Goal: Task Accomplishment & Management: Use online tool/utility

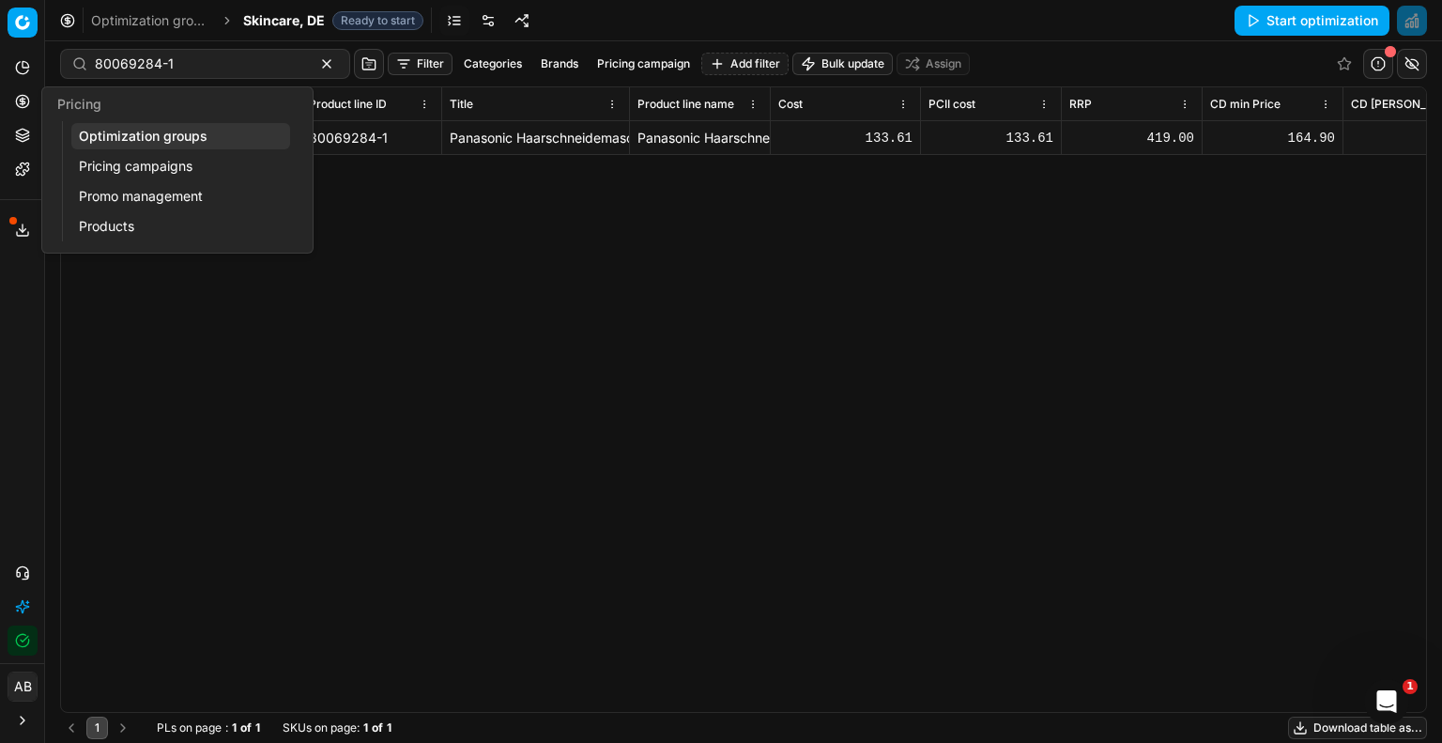
click at [177, 135] on link "Optimization groups" at bounding box center [180, 136] width 219 height 26
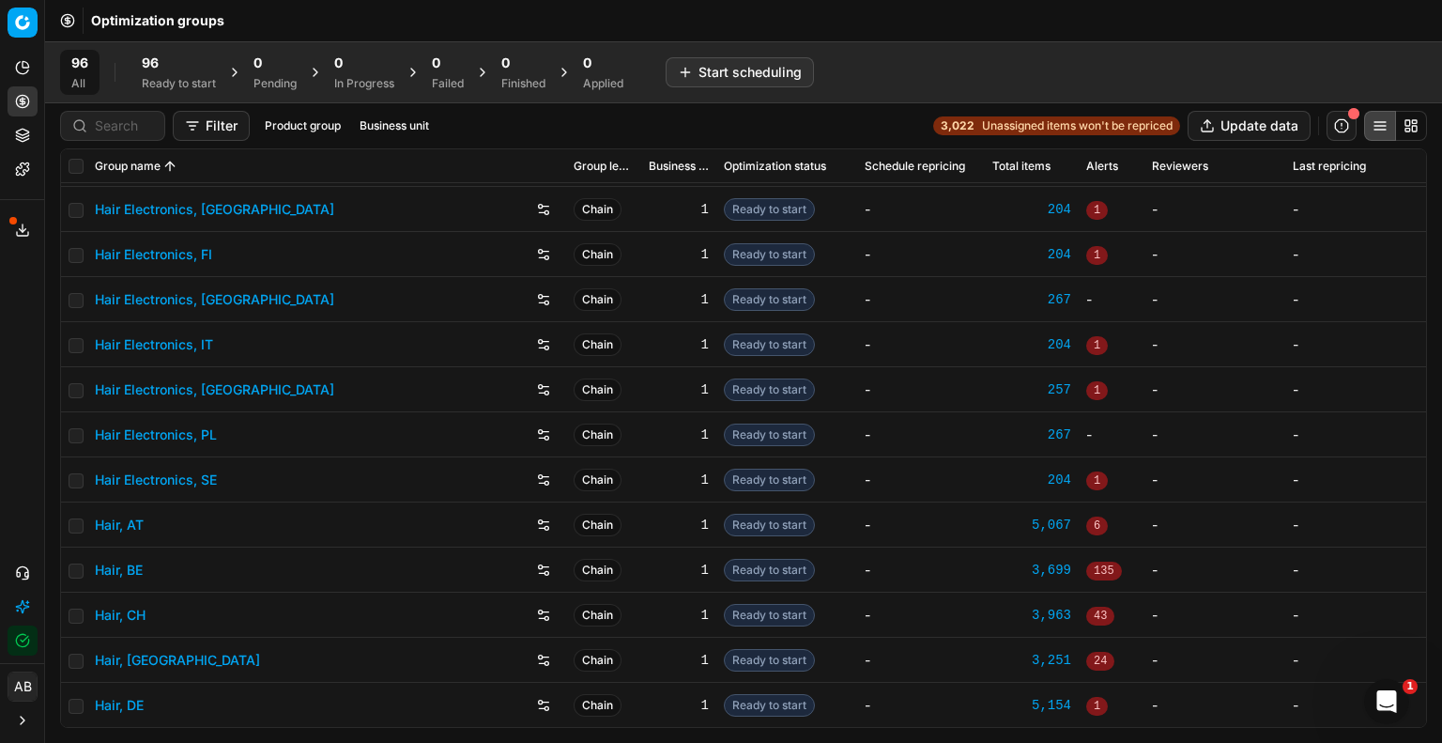
scroll to position [229, 0]
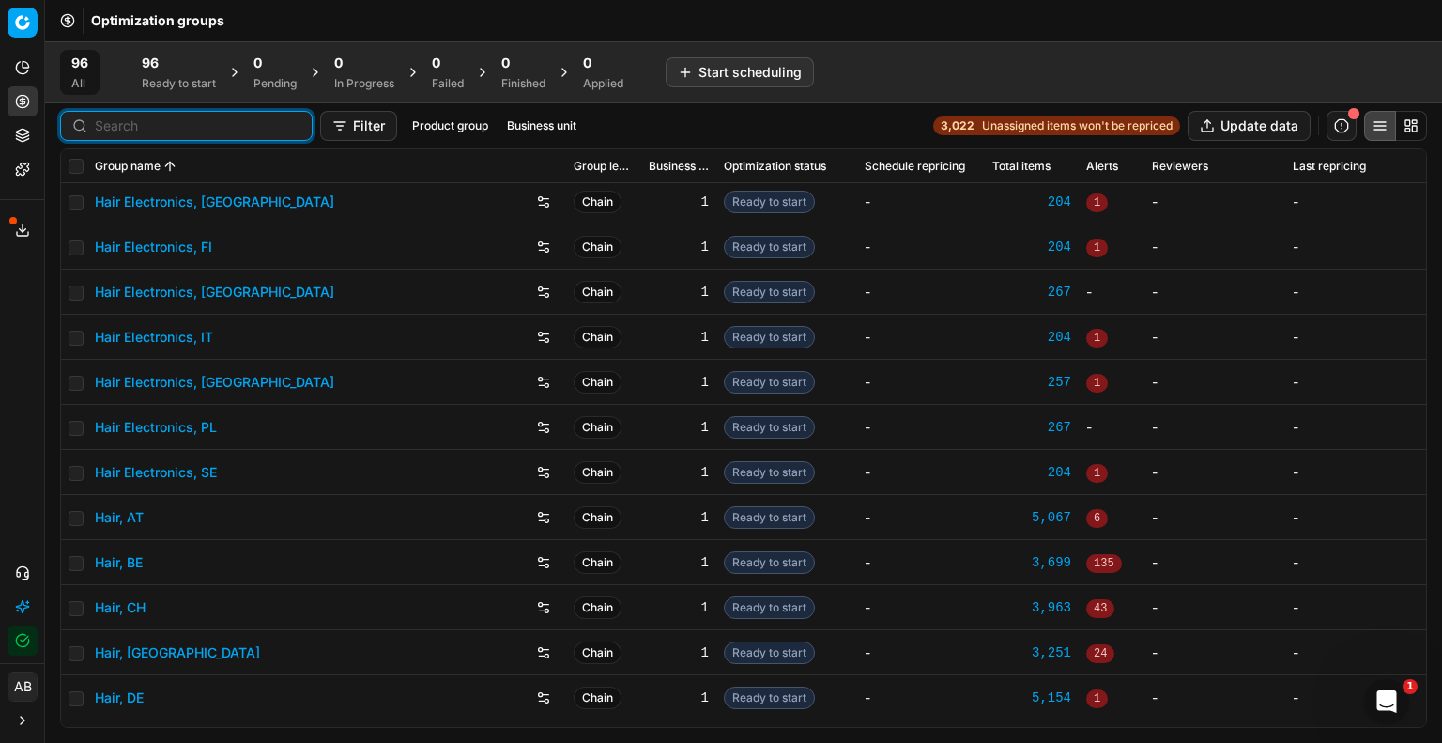
click at [108, 123] on input at bounding box center [198, 125] width 206 height 19
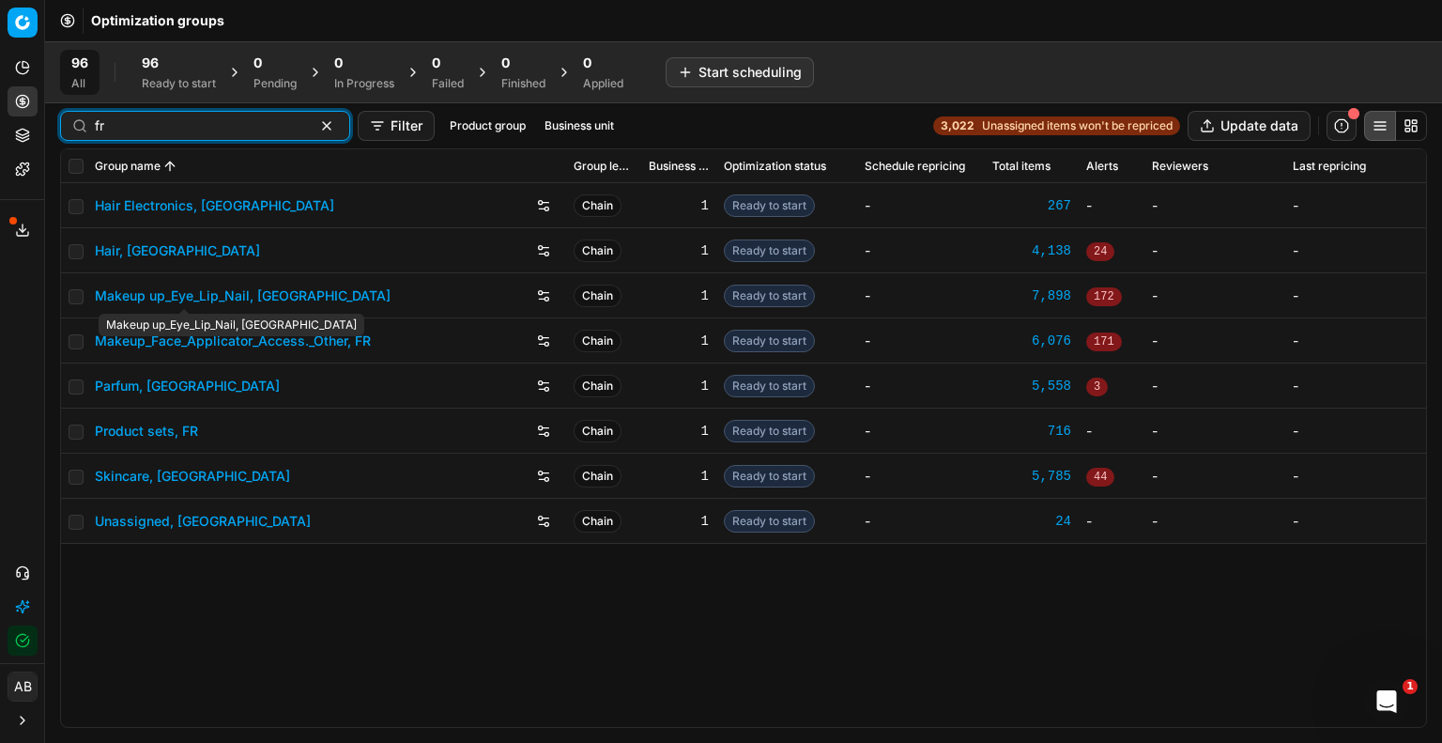
type input "fr"
click at [246, 297] on link "Makeup up_Eye_Lip_Nail, [GEOGRAPHIC_DATA]" at bounding box center [243, 295] width 296 height 19
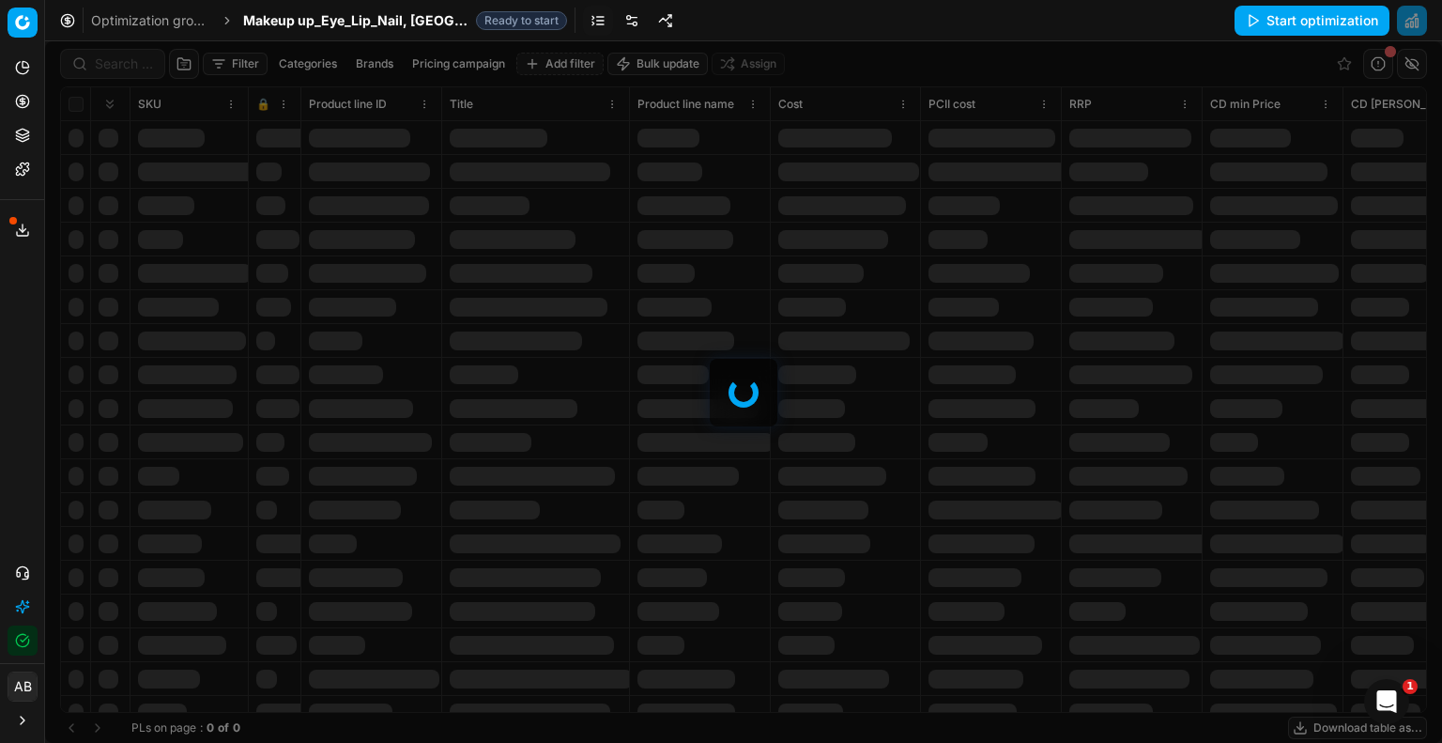
click at [617, 18] on link at bounding box center [632, 21] width 30 height 30
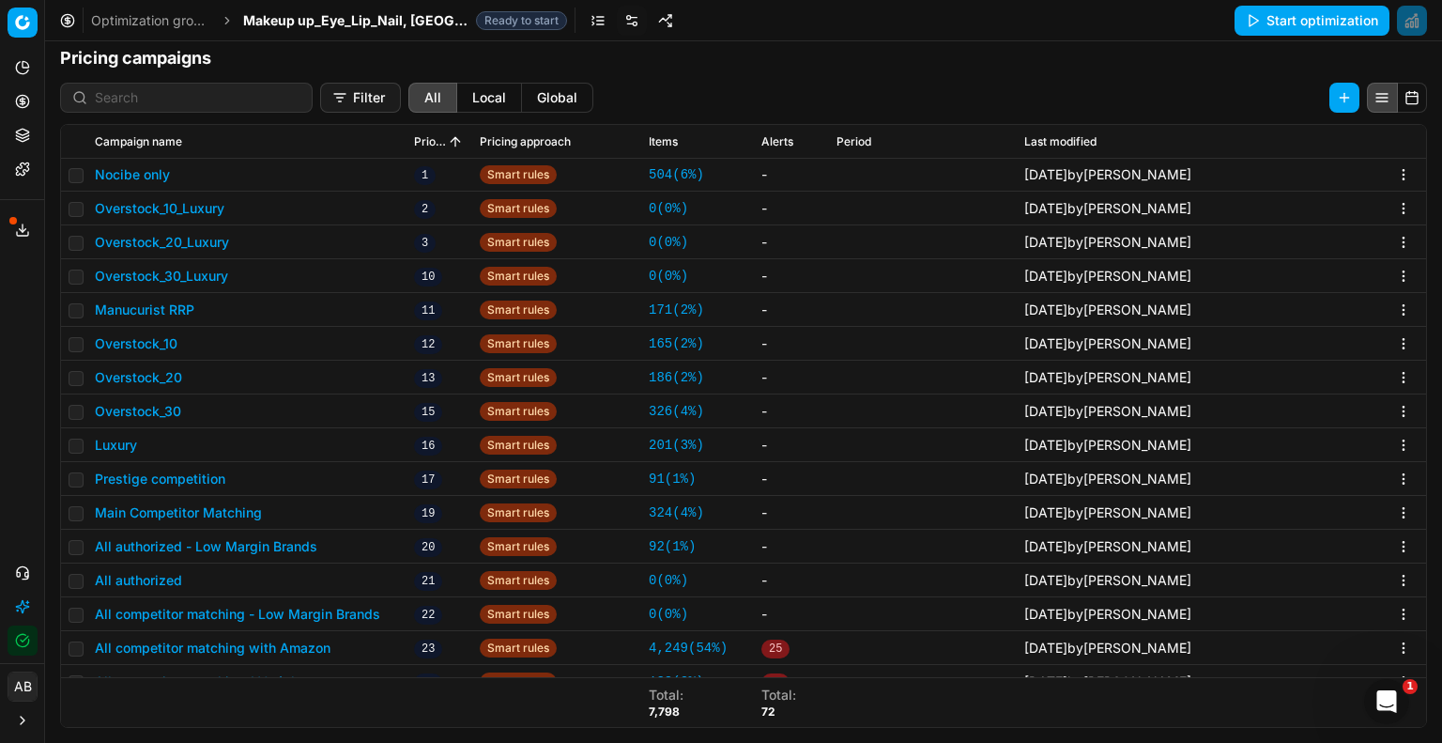
scroll to position [495, 0]
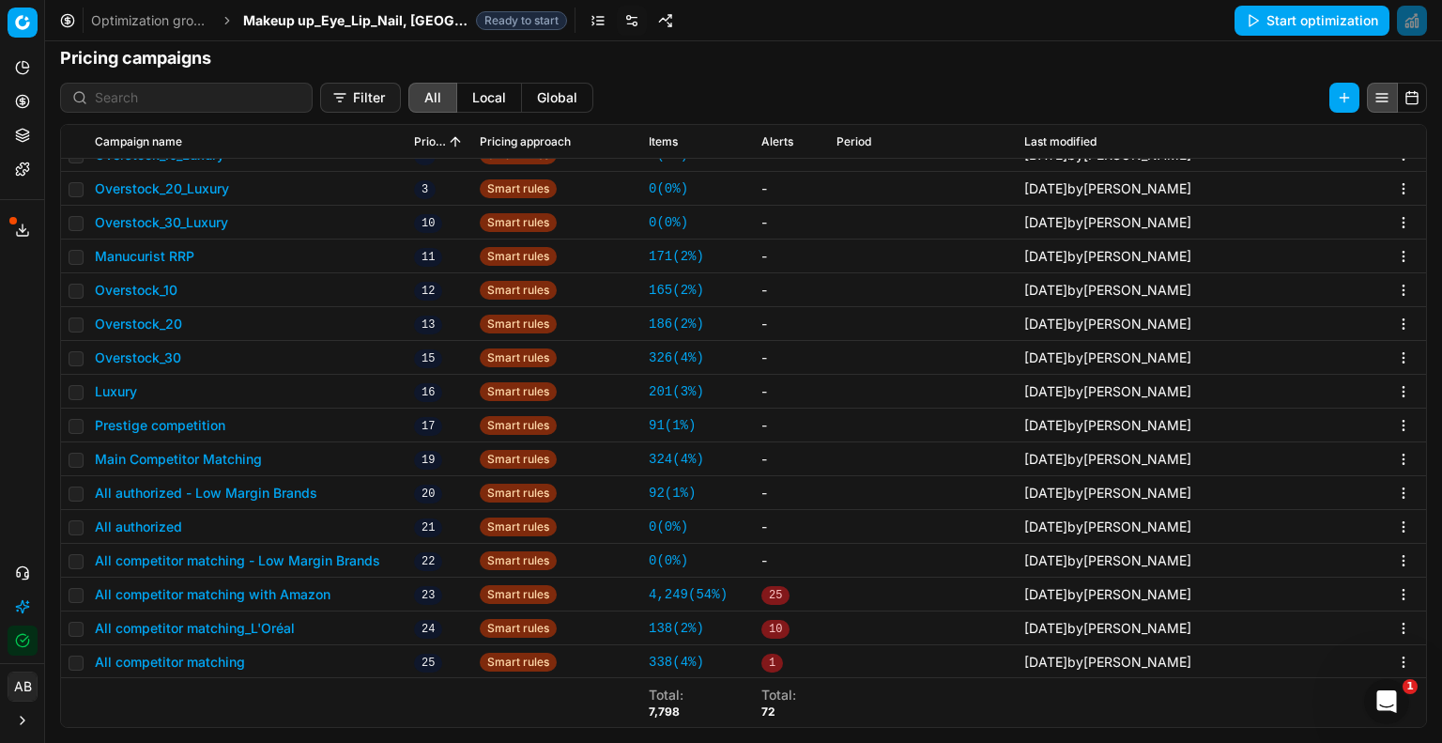
click at [288, 495] on button "All authorized - Low Margin Brands" at bounding box center [206, 493] width 223 height 19
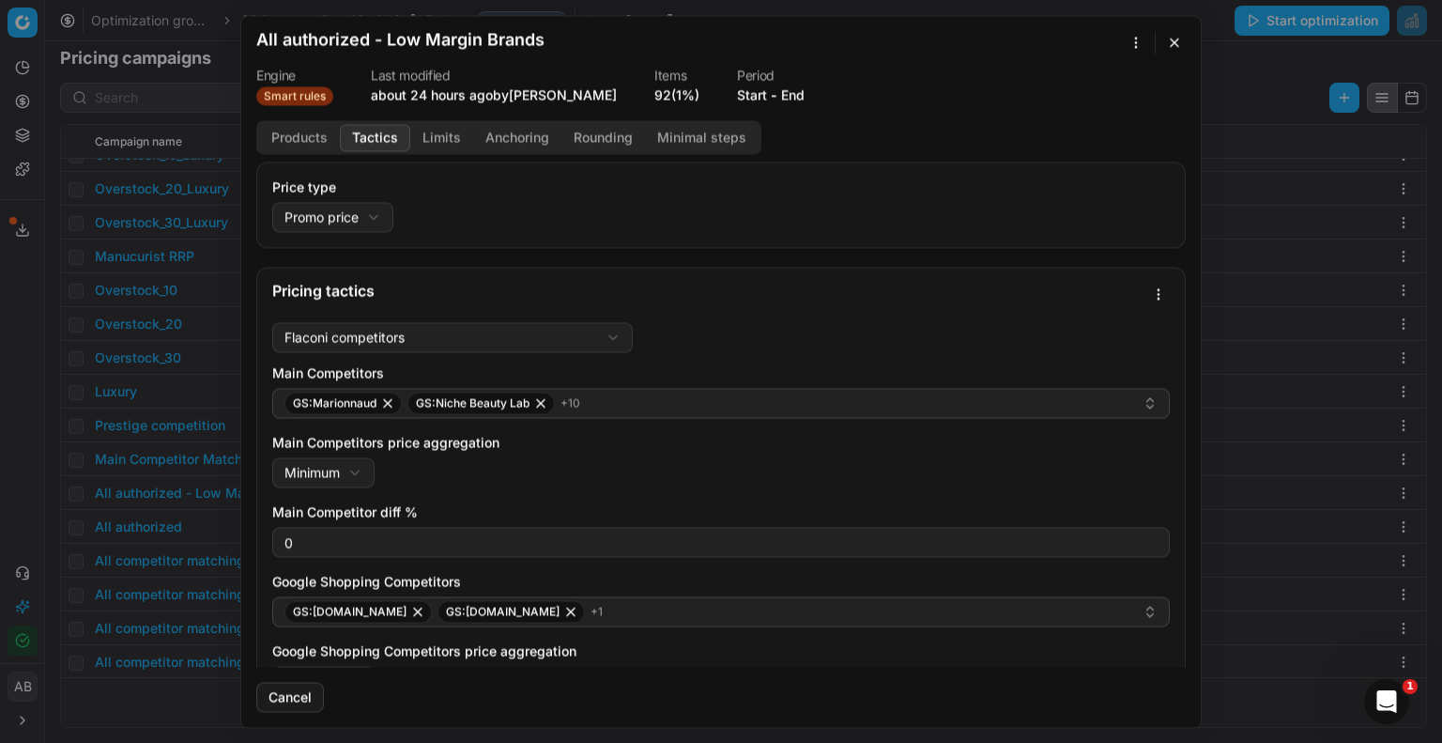
click at [386, 142] on button "Tactics" at bounding box center [375, 137] width 70 height 27
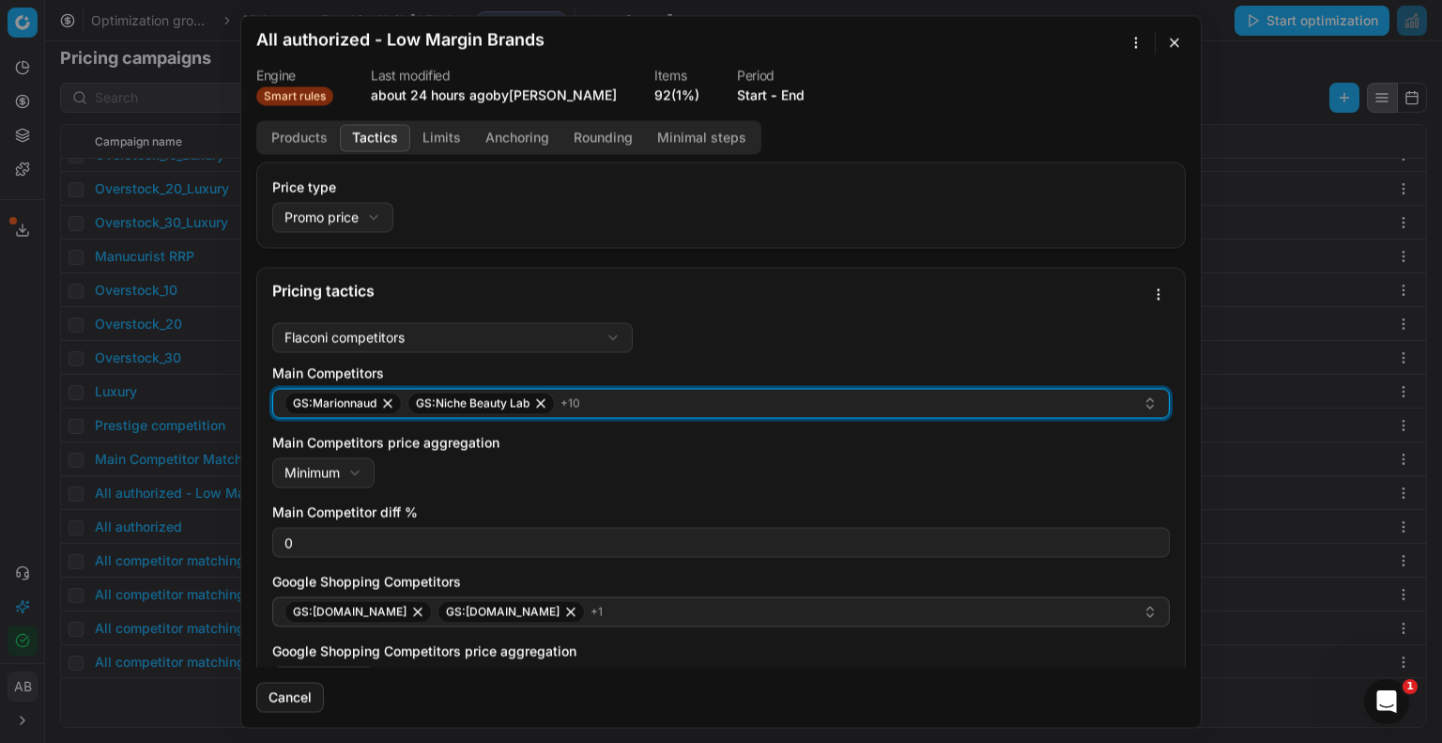
click at [729, 395] on div "GS:Marionnaud GS:Niche Beauty Lab + 10" at bounding box center [714, 403] width 858 height 23
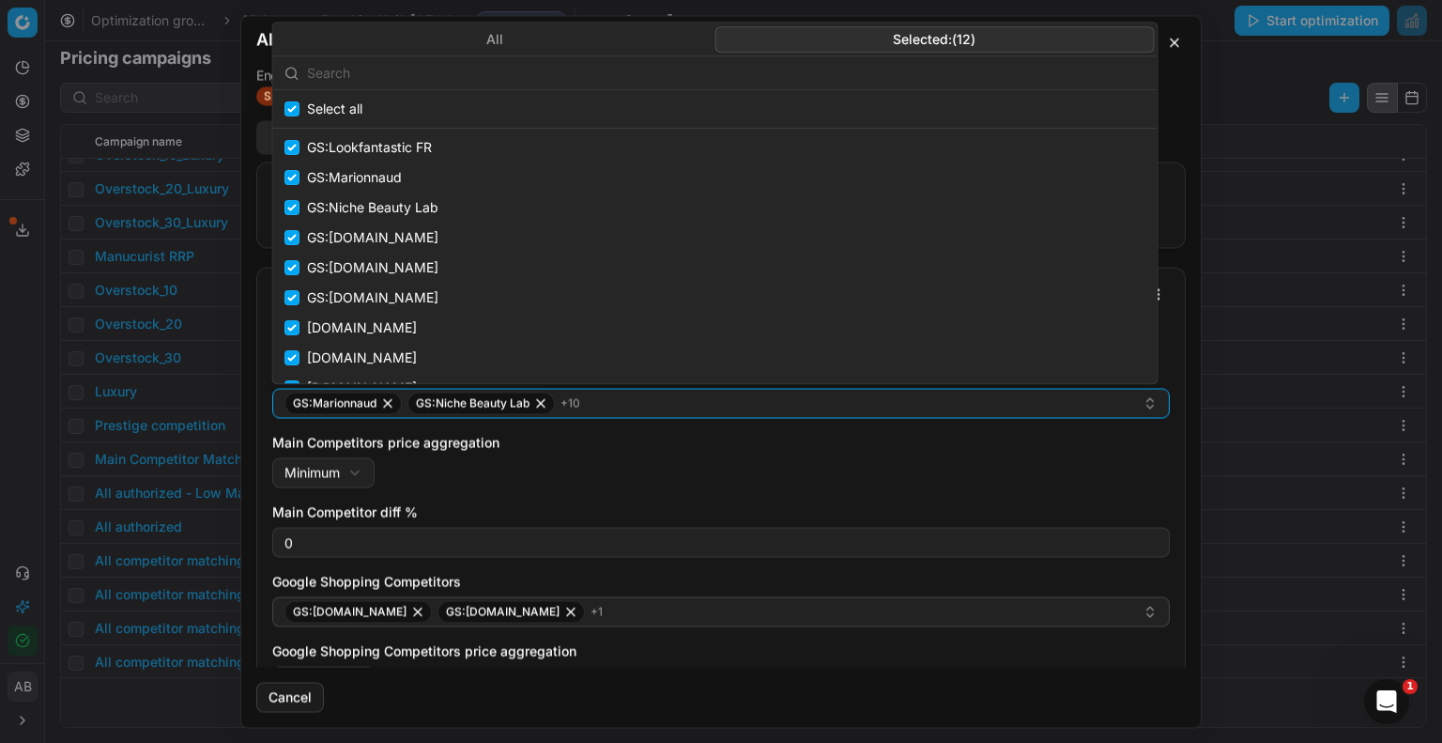
click at [928, 29] on button "Selected: ( 12 )" at bounding box center [934, 39] width 439 height 26
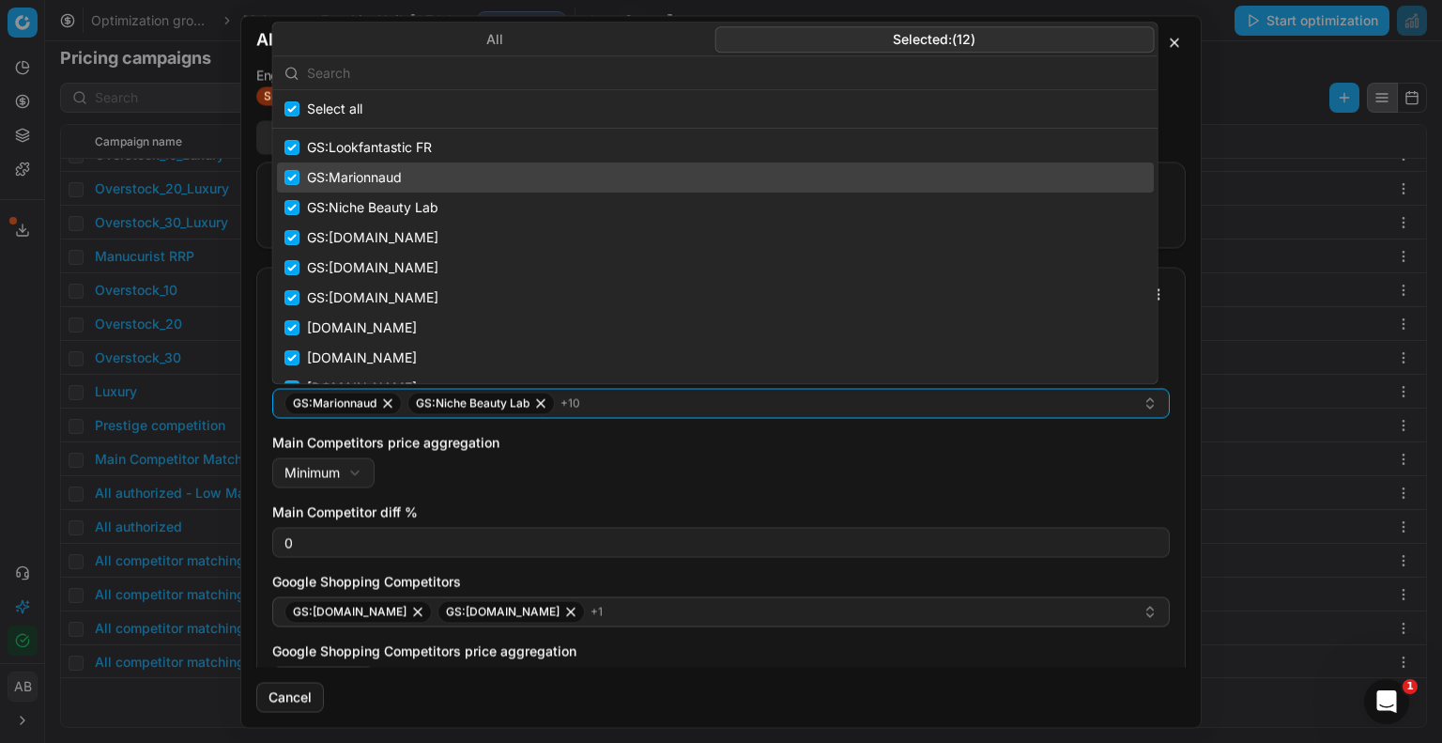
scroll to position [30, 0]
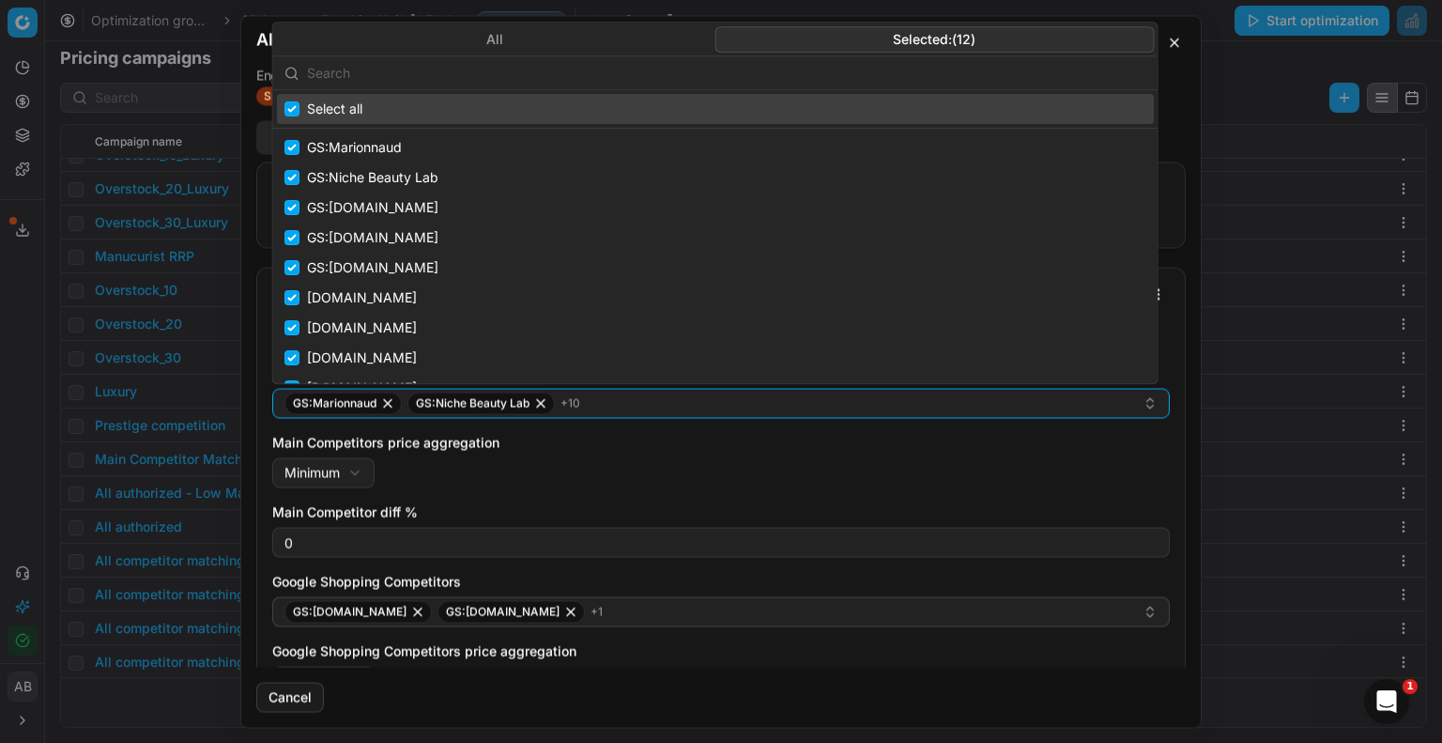
click at [518, 72] on input "text" at bounding box center [726, 73] width 839 height 38
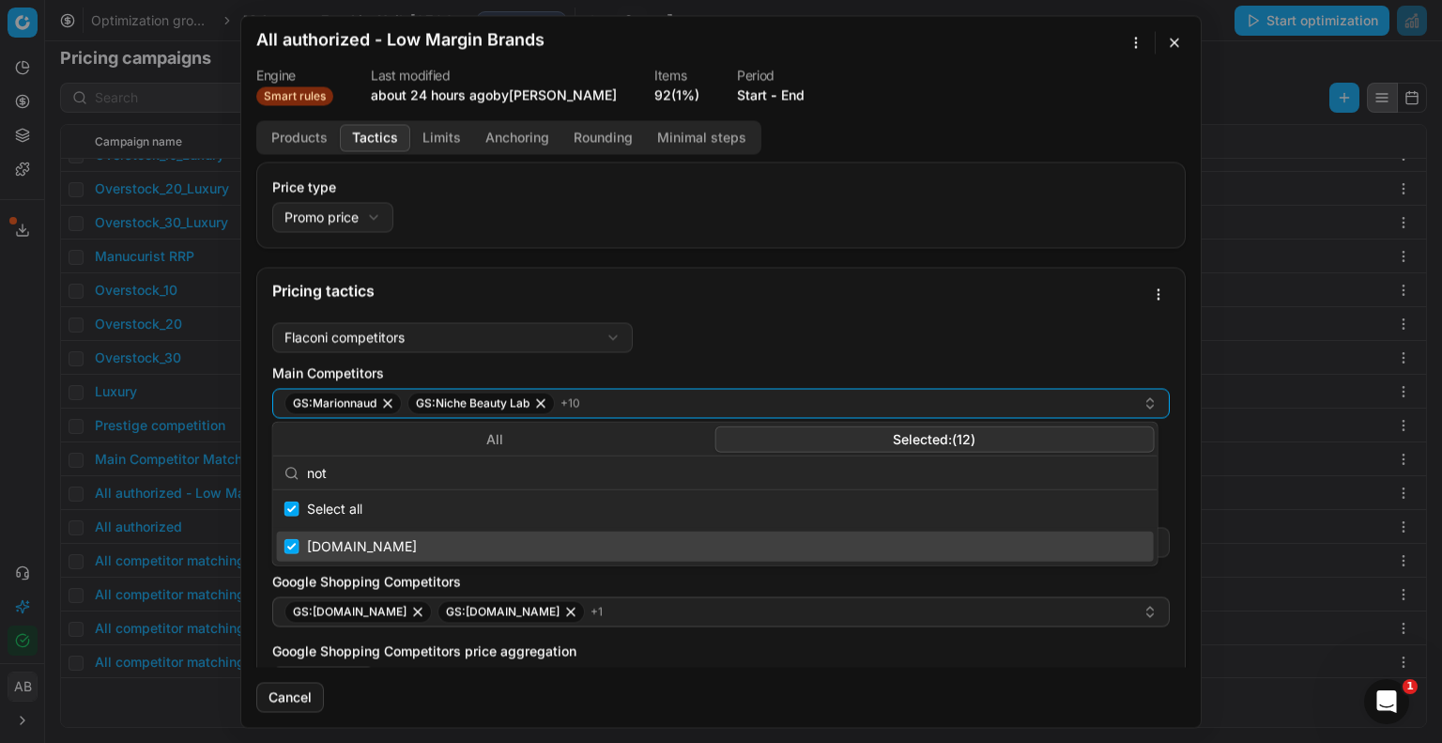
type input "not"
click at [288, 547] on input "Suggestions" at bounding box center [292, 546] width 15 height 15
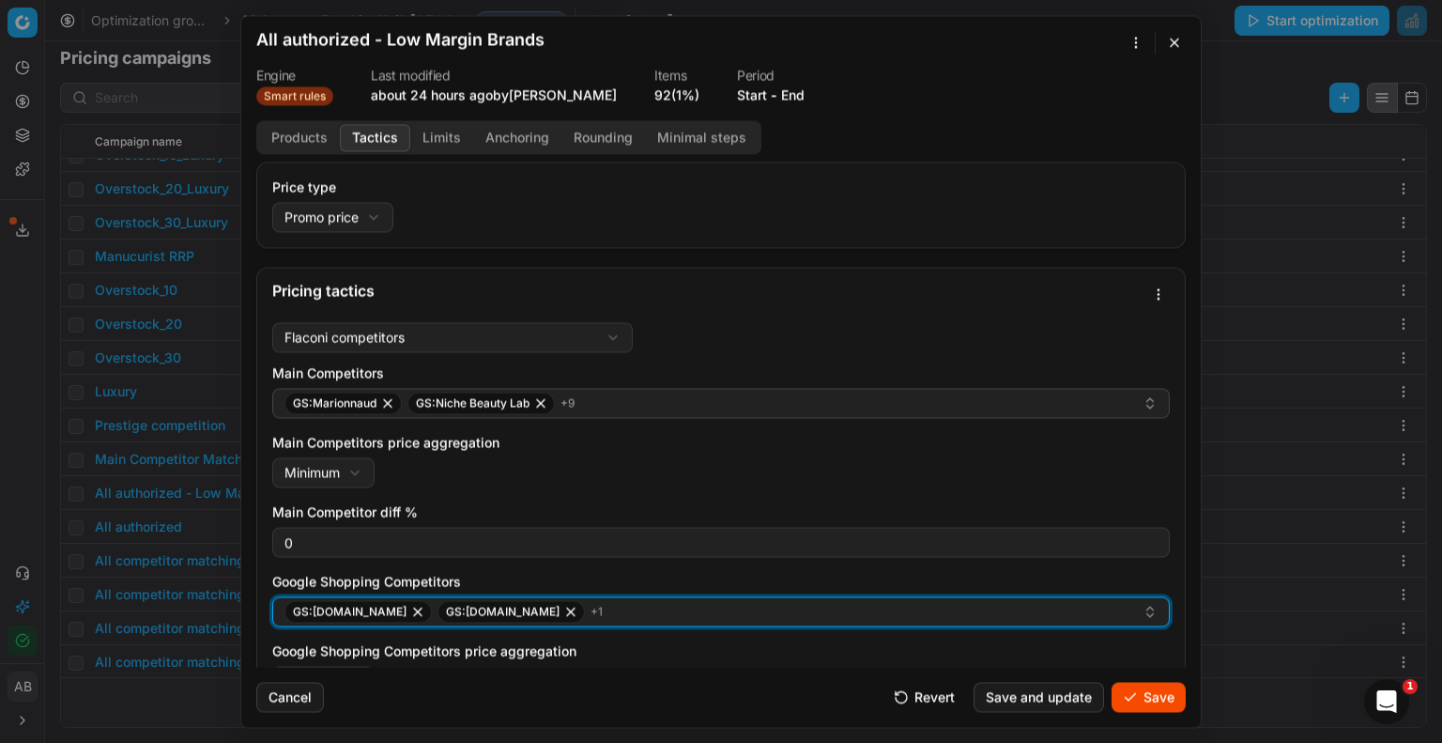
click at [703, 622] on div "GS:[DOMAIN_NAME] GS:[DOMAIN_NAME] + 1" at bounding box center [714, 611] width 858 height 23
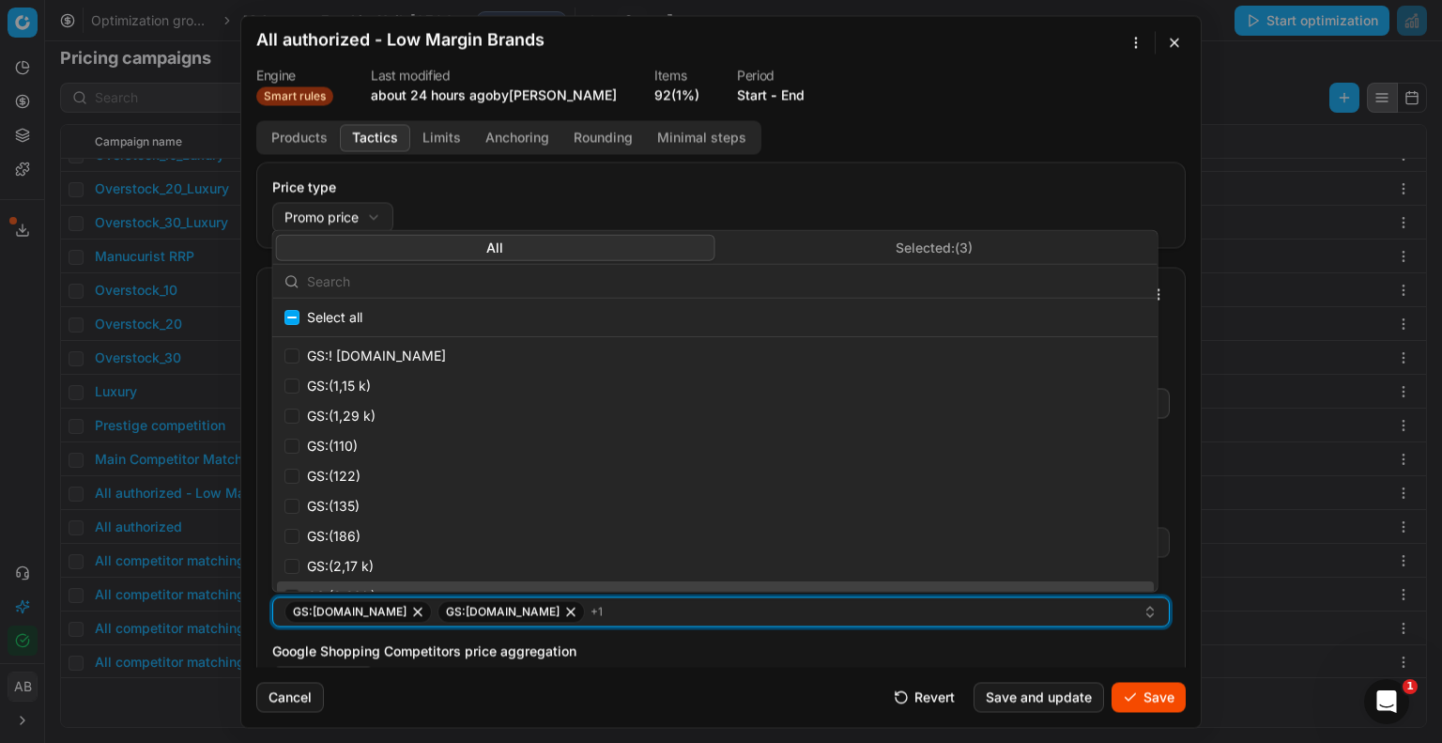
click at [563, 615] on icon "button" at bounding box center [570, 611] width 15 height 15
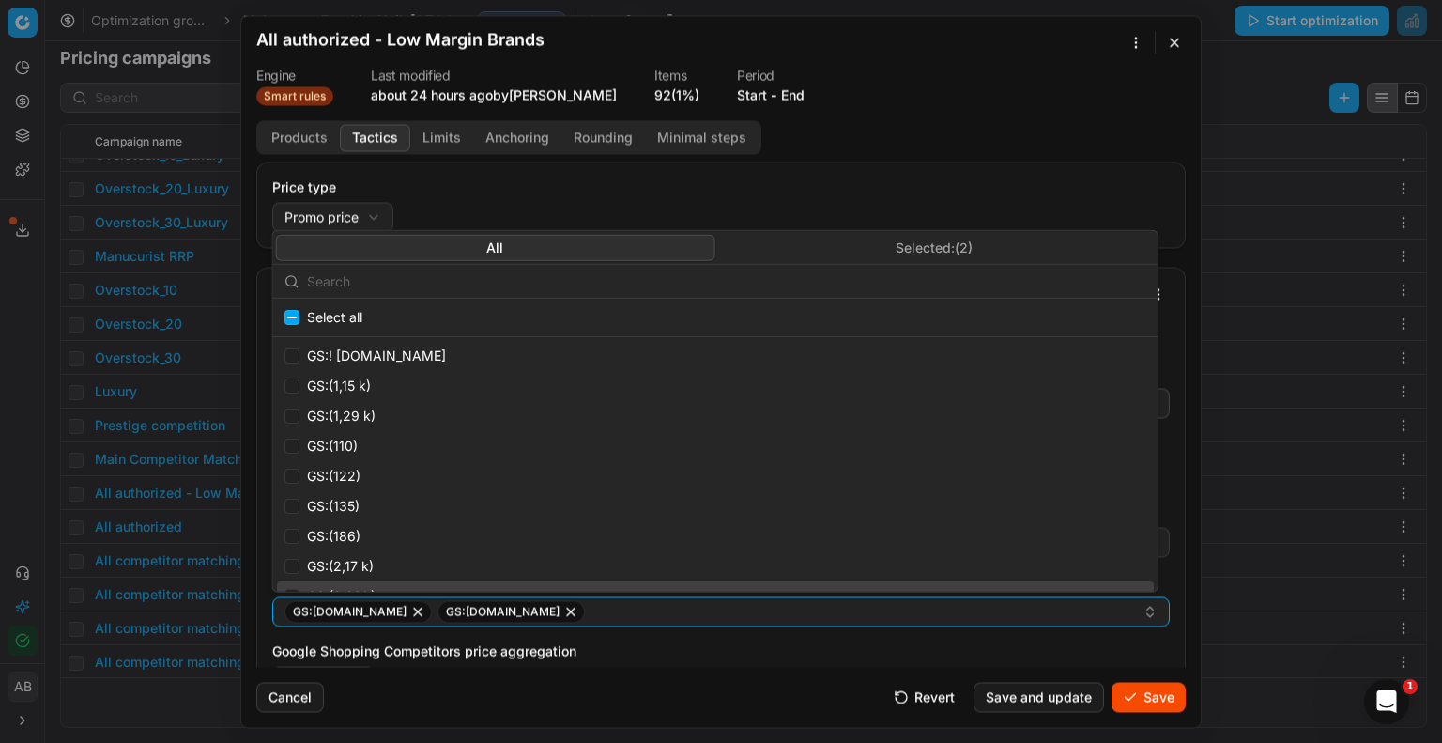
click at [1130, 705] on button "Save" at bounding box center [1149, 697] width 74 height 30
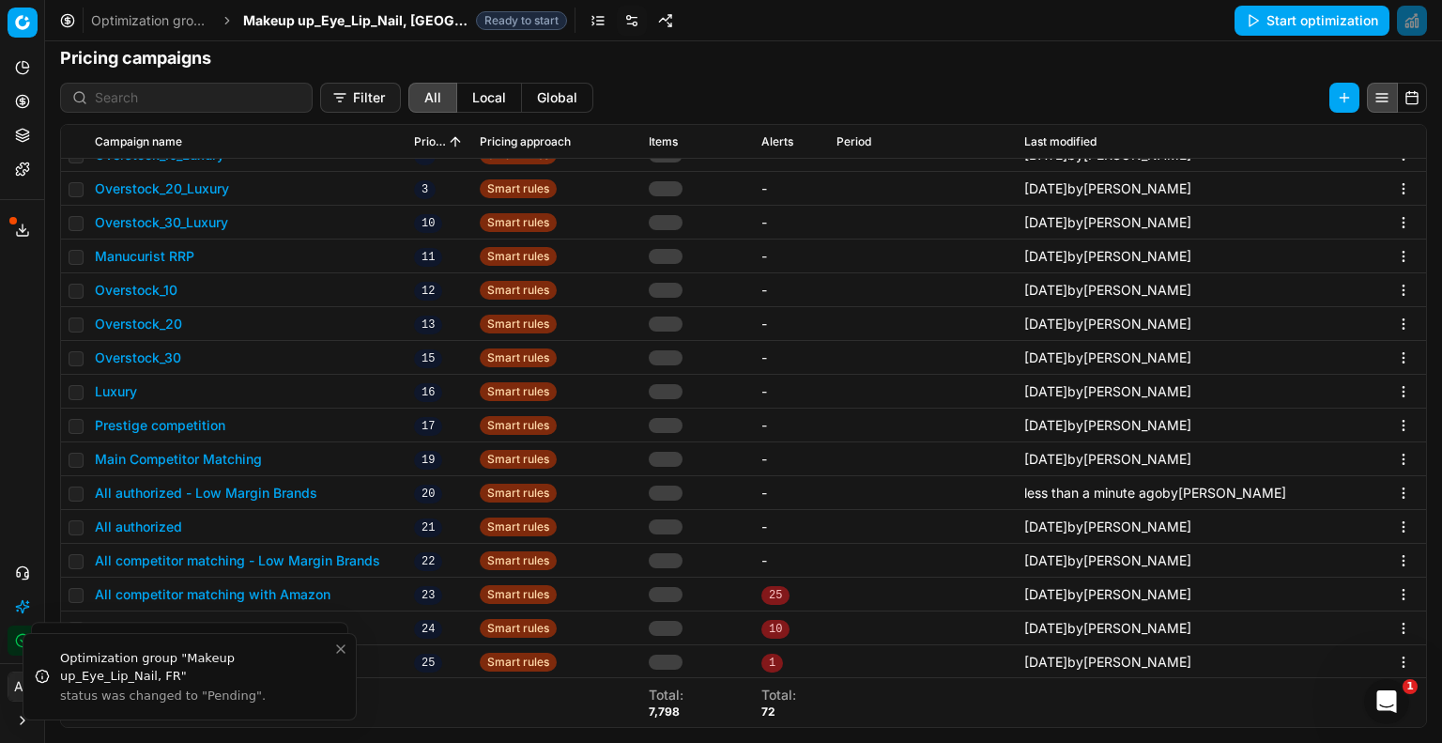
drag, startPoint x: 1130, startPoint y: 705, endPoint x: 365, endPoint y: 2, distance: 1038.7
click at [365, 2] on div "Optimization groups Makeup up_Eye_Lip_Nail, FR Ready to start Start optimizatio…" at bounding box center [743, 371] width 1397 height 743
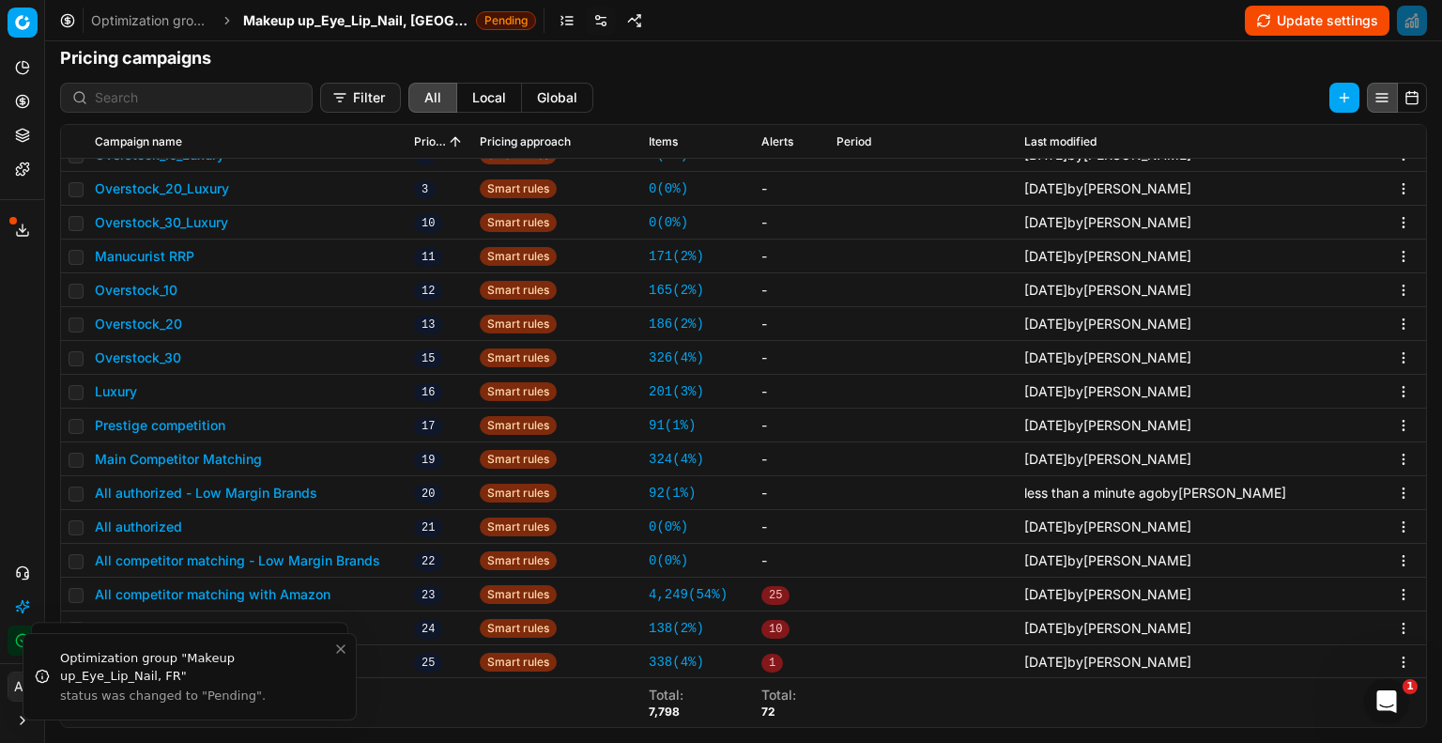
scroll to position [451, 0]
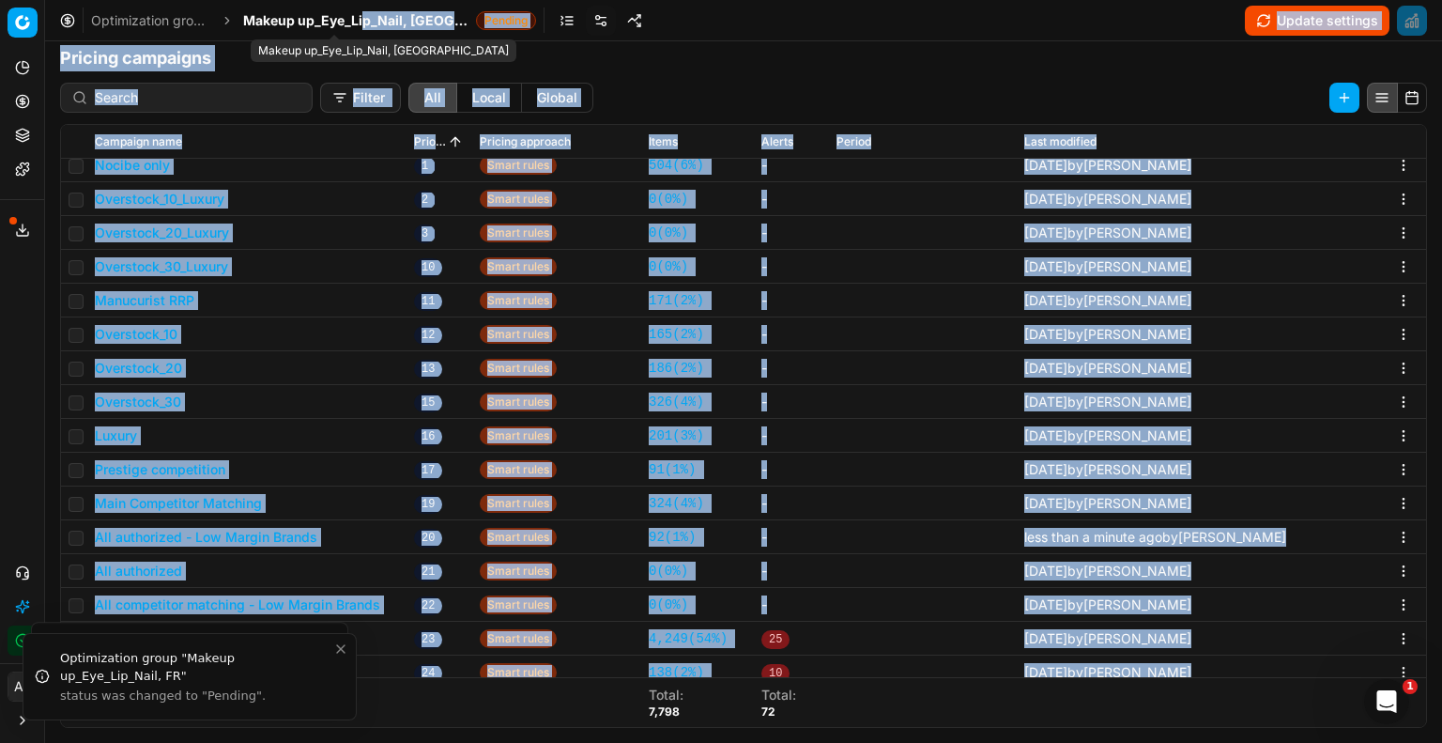
click at [387, 28] on span "Makeup up_Eye_Lip_Nail, [GEOGRAPHIC_DATA]" at bounding box center [355, 20] width 225 height 19
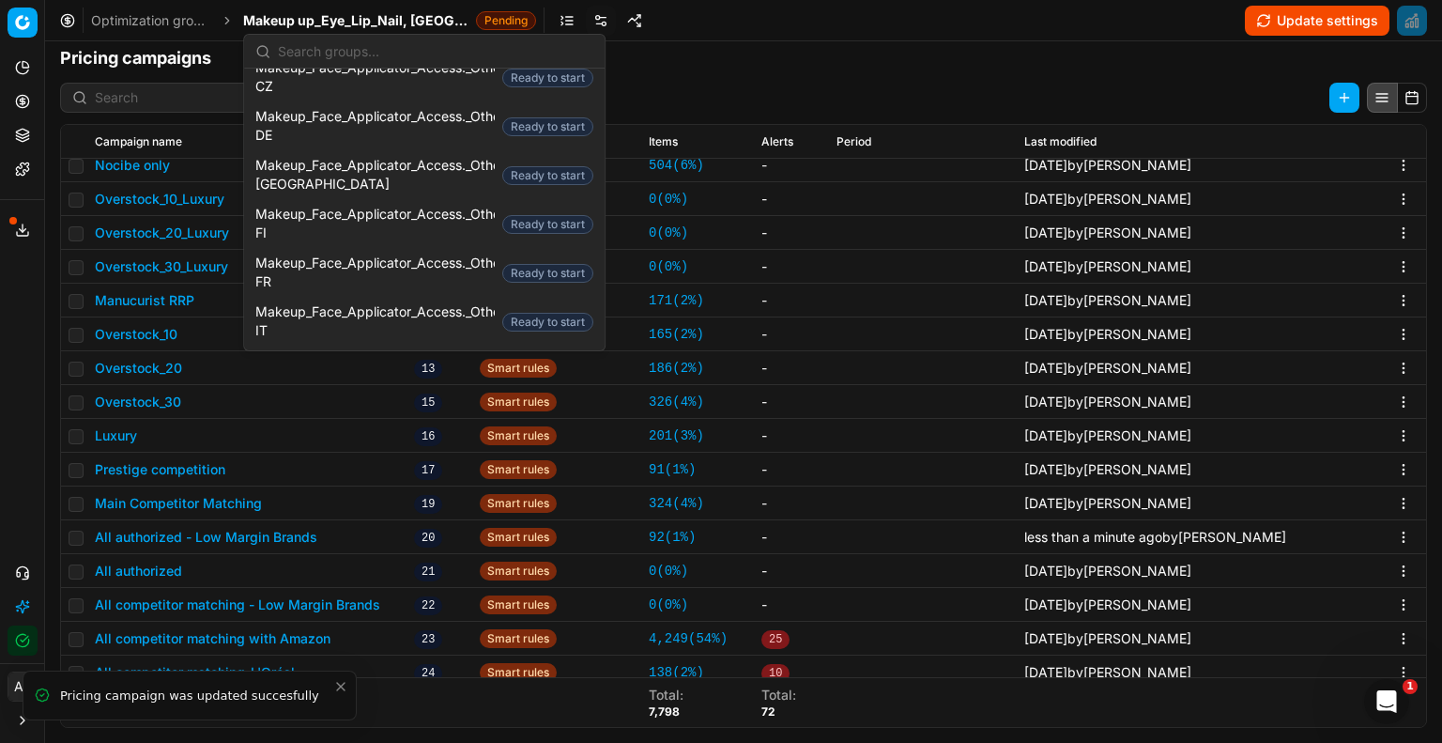
scroll to position [1444, 0]
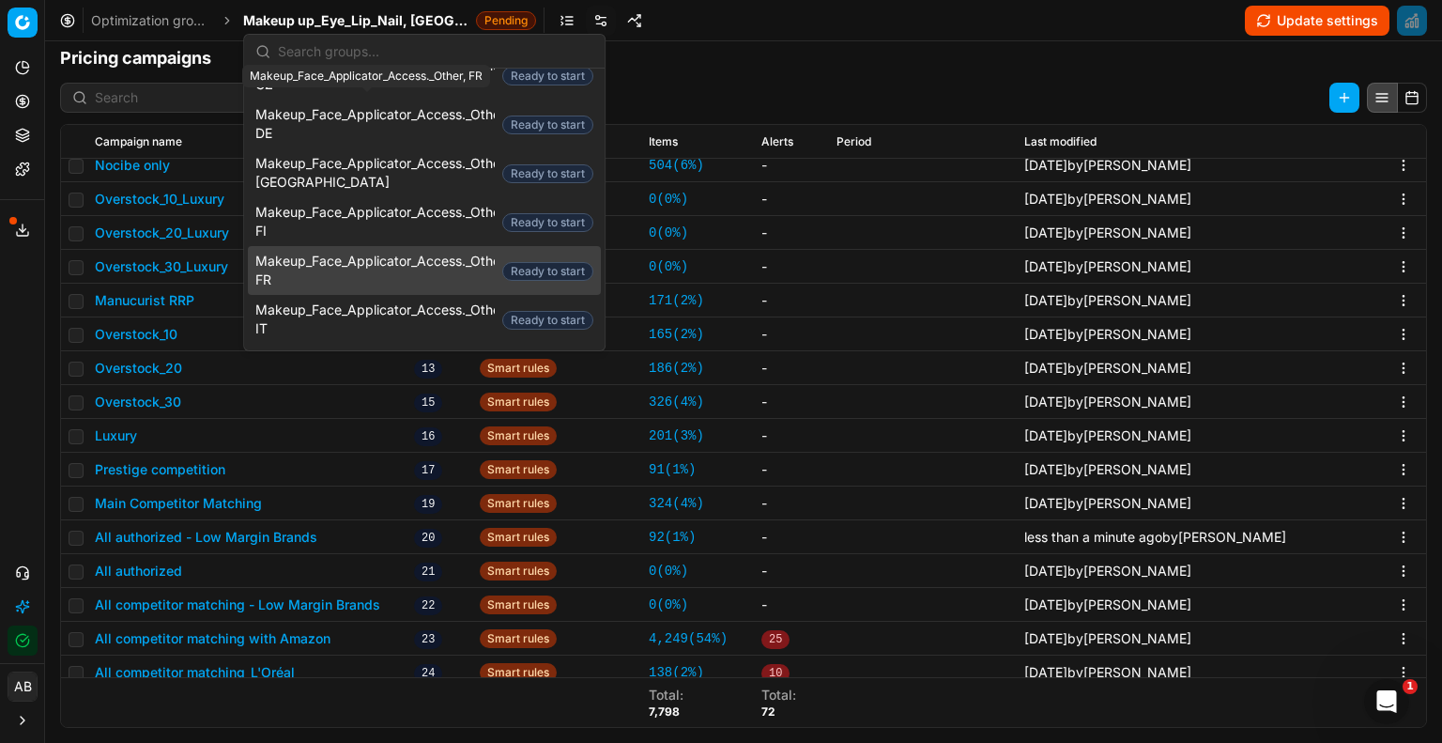
click at [333, 252] on span "Makeup_Face_Applicator_Access._Other, FR" at bounding box center [374, 271] width 239 height 38
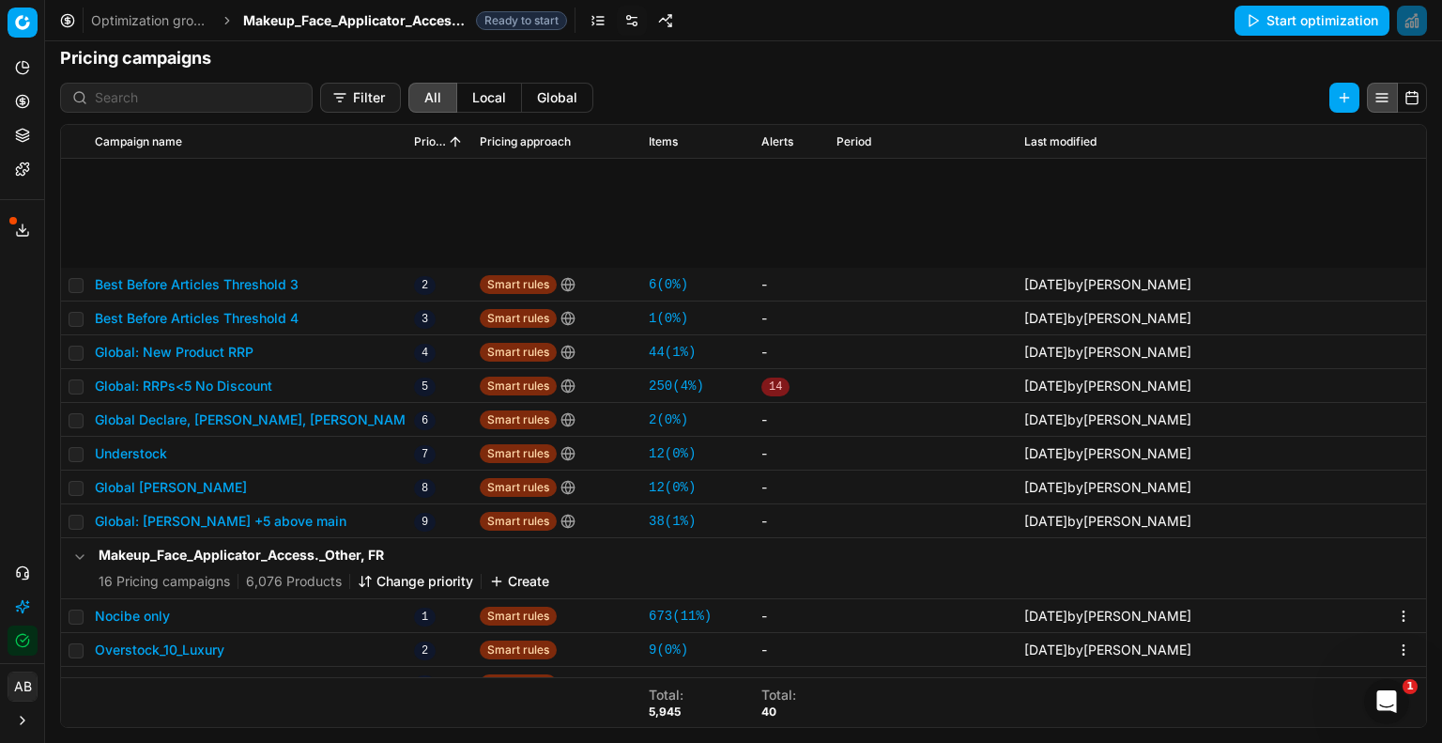
scroll to position [461, 0]
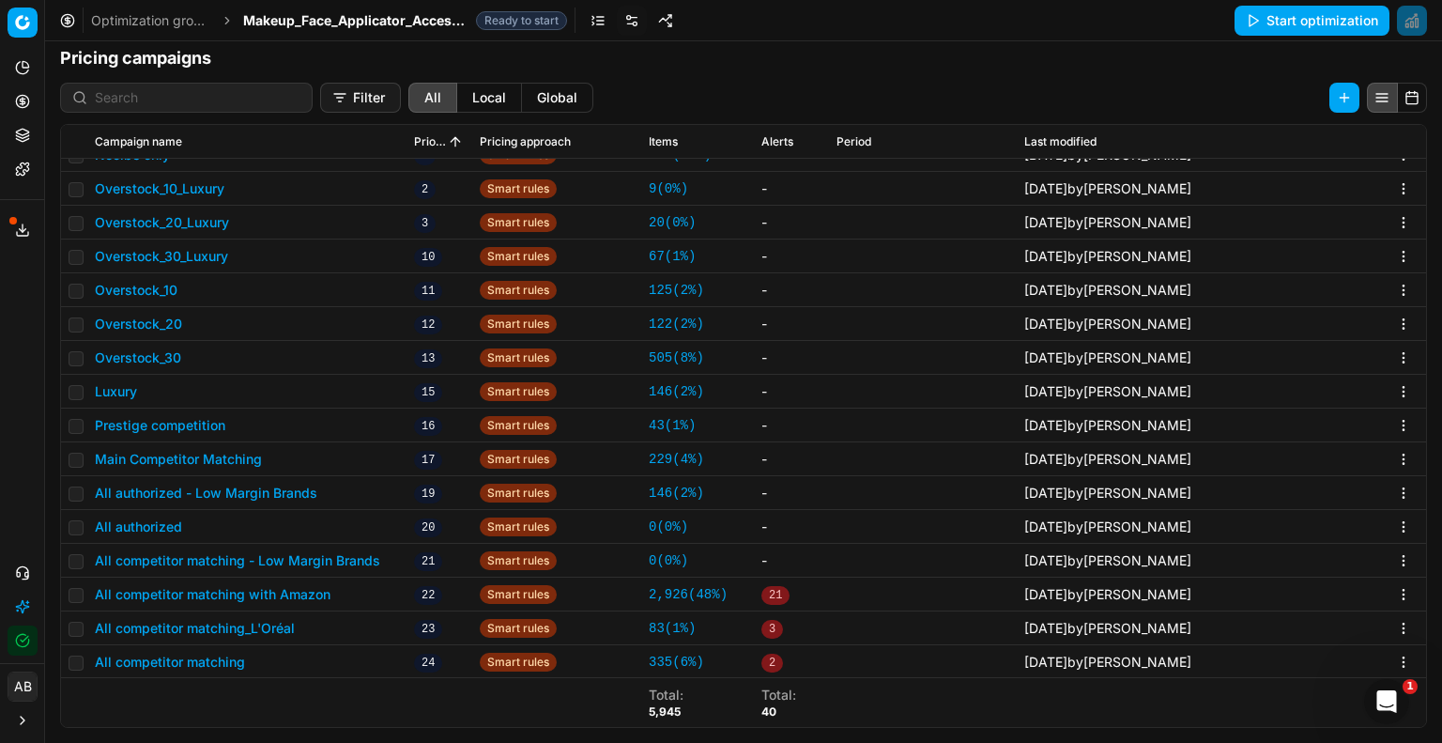
click at [284, 491] on button "All authorized - Low Margin Brands" at bounding box center [206, 493] width 223 height 19
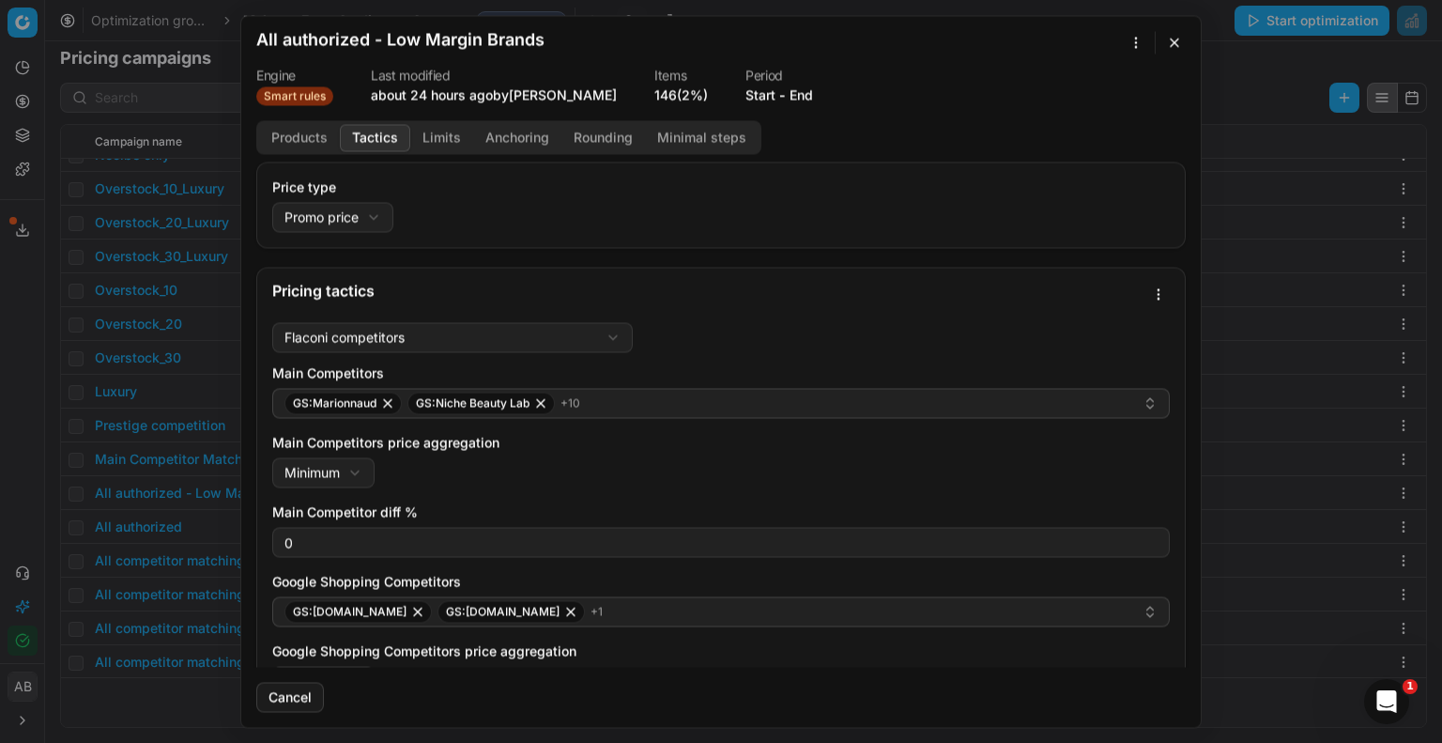
click at [396, 137] on button "Tactics" at bounding box center [375, 137] width 70 height 27
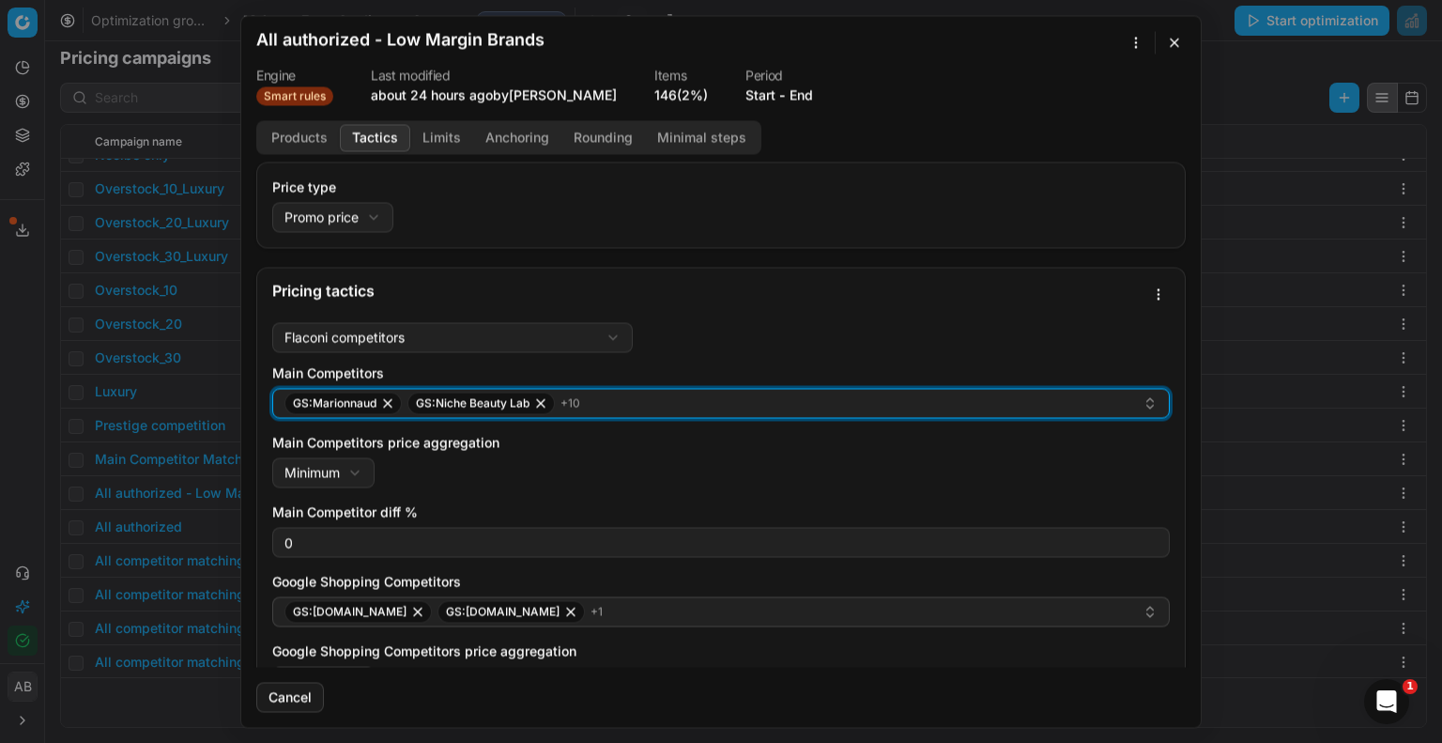
click at [648, 398] on div "GS:Marionnaud GS:Niche Beauty Lab + 10" at bounding box center [714, 403] width 858 height 23
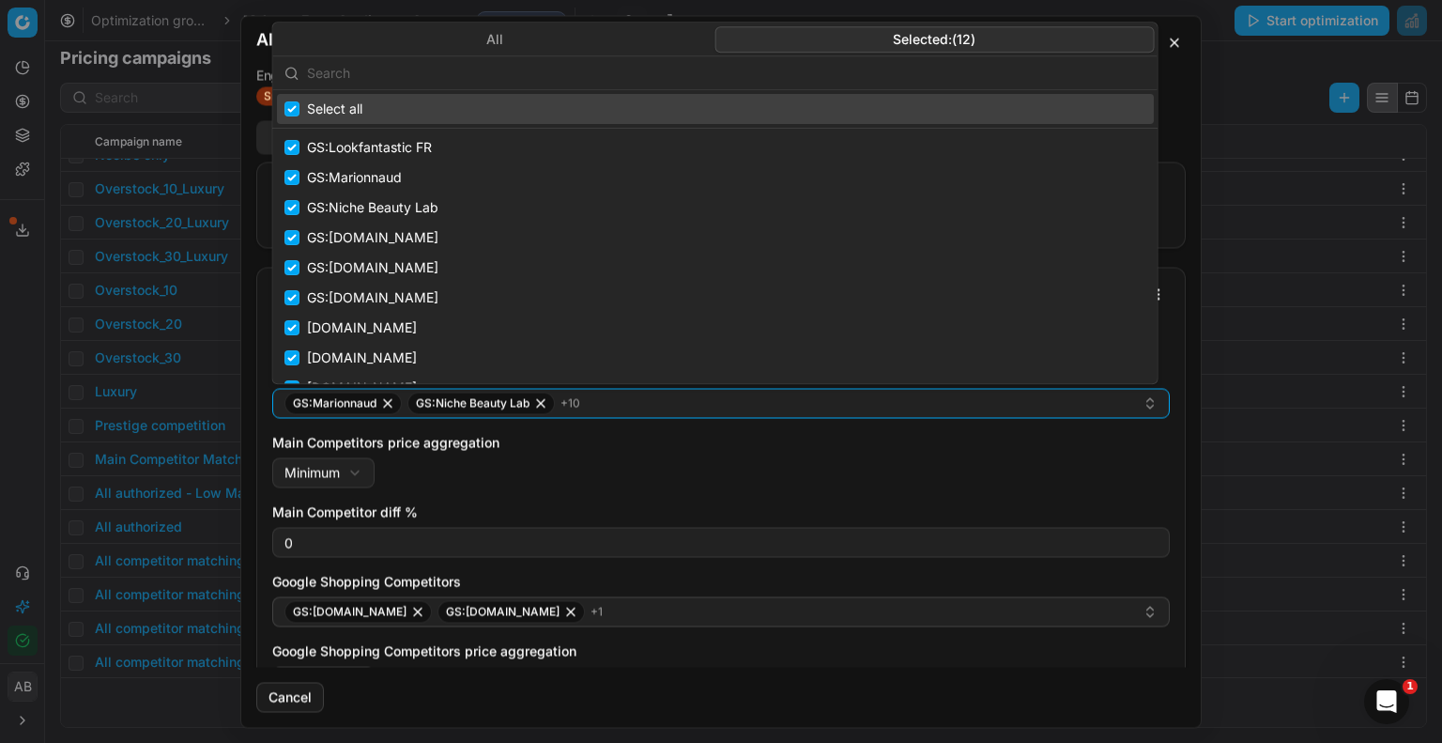
click at [938, 30] on button "Selected: ( 12 )" at bounding box center [934, 39] width 439 height 26
click at [695, 84] on input "text" at bounding box center [726, 73] width 839 height 38
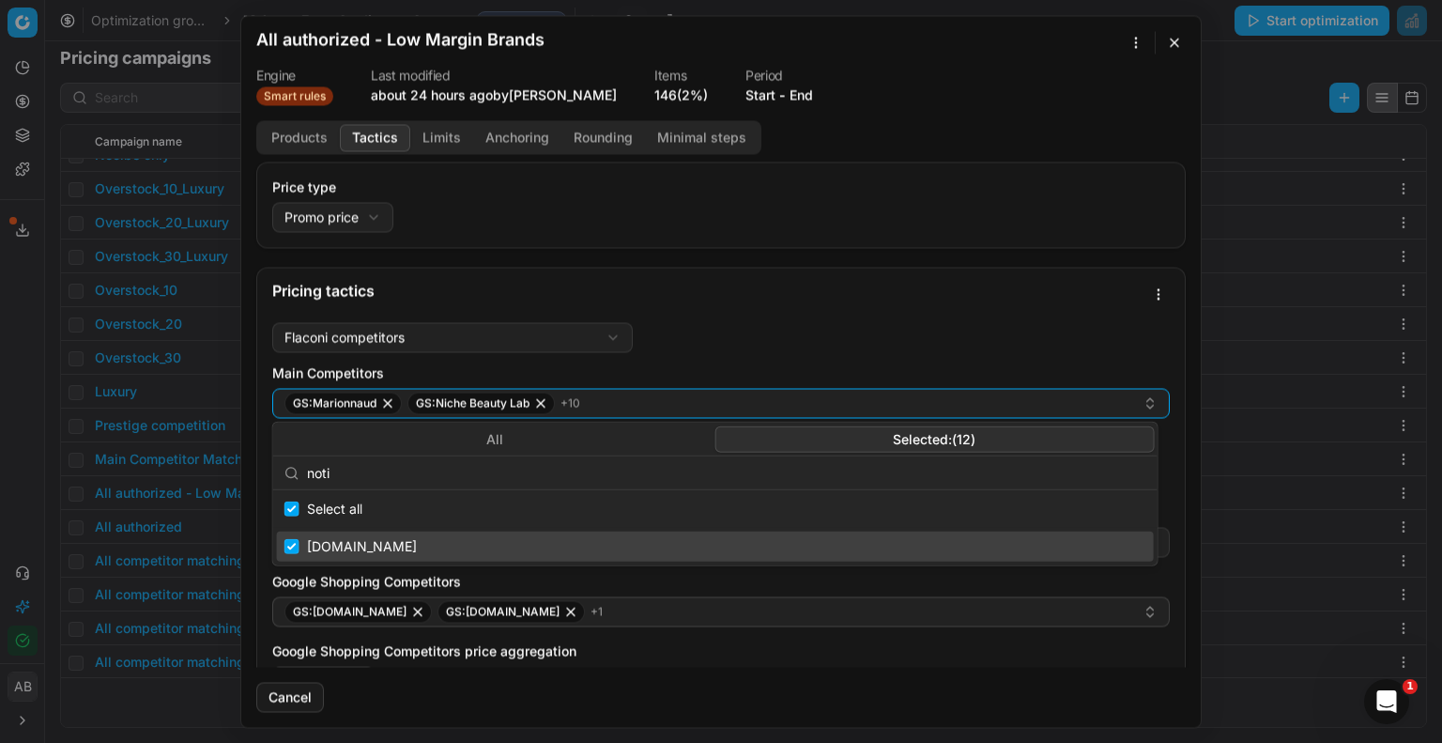
type input "noti"
click at [339, 552] on div "[DOMAIN_NAME]" at bounding box center [715, 546] width 877 height 30
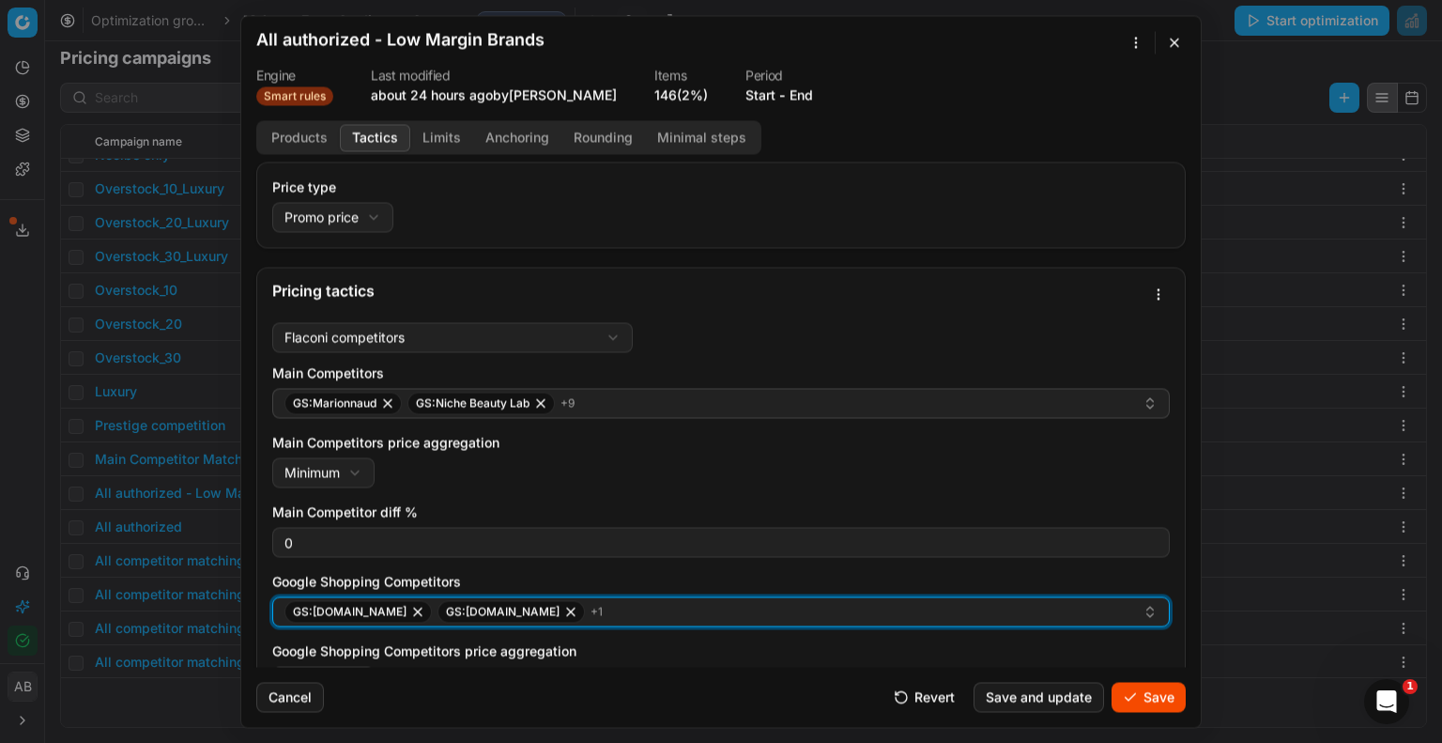
click at [635, 620] on div "GS:[DOMAIN_NAME] GS:[DOMAIN_NAME] + 1" at bounding box center [714, 611] width 858 height 23
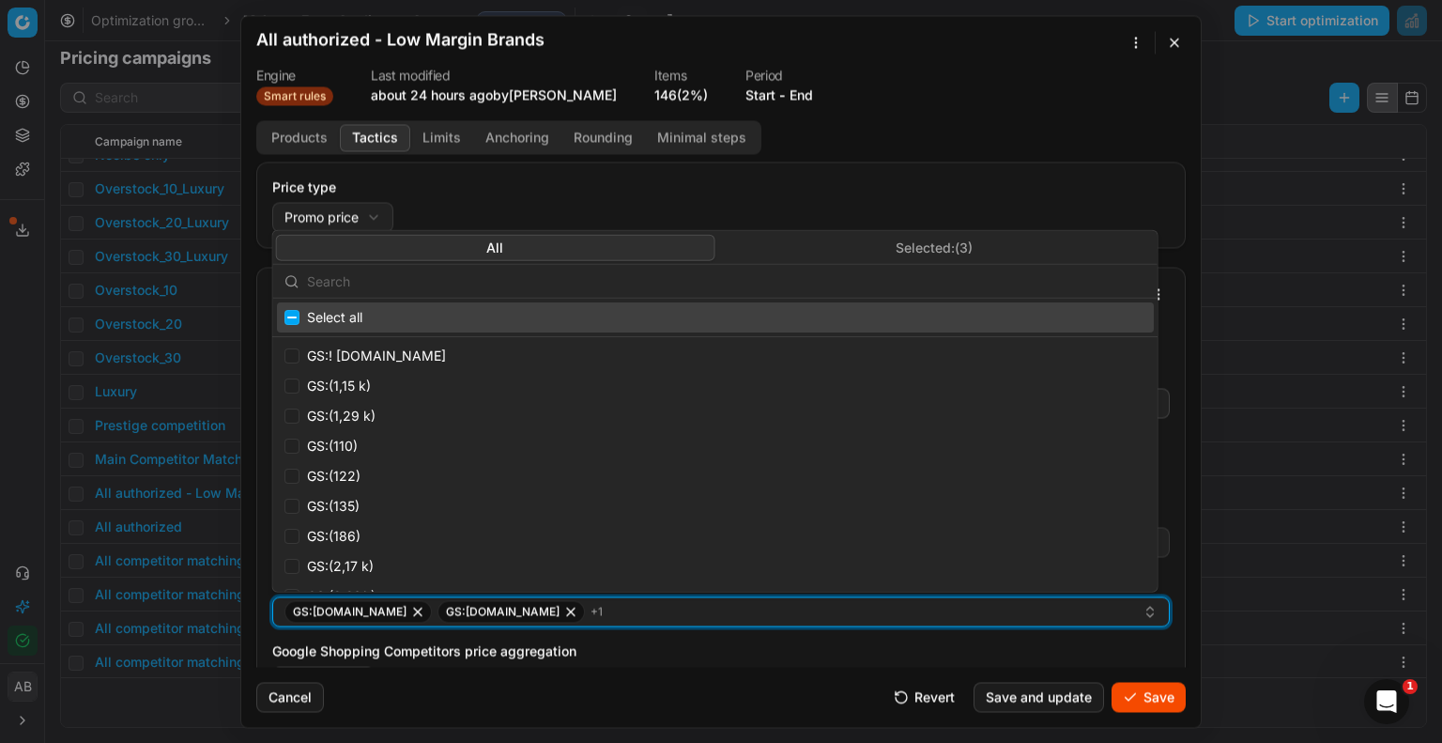
click at [563, 608] on icon "button" at bounding box center [570, 611] width 15 height 15
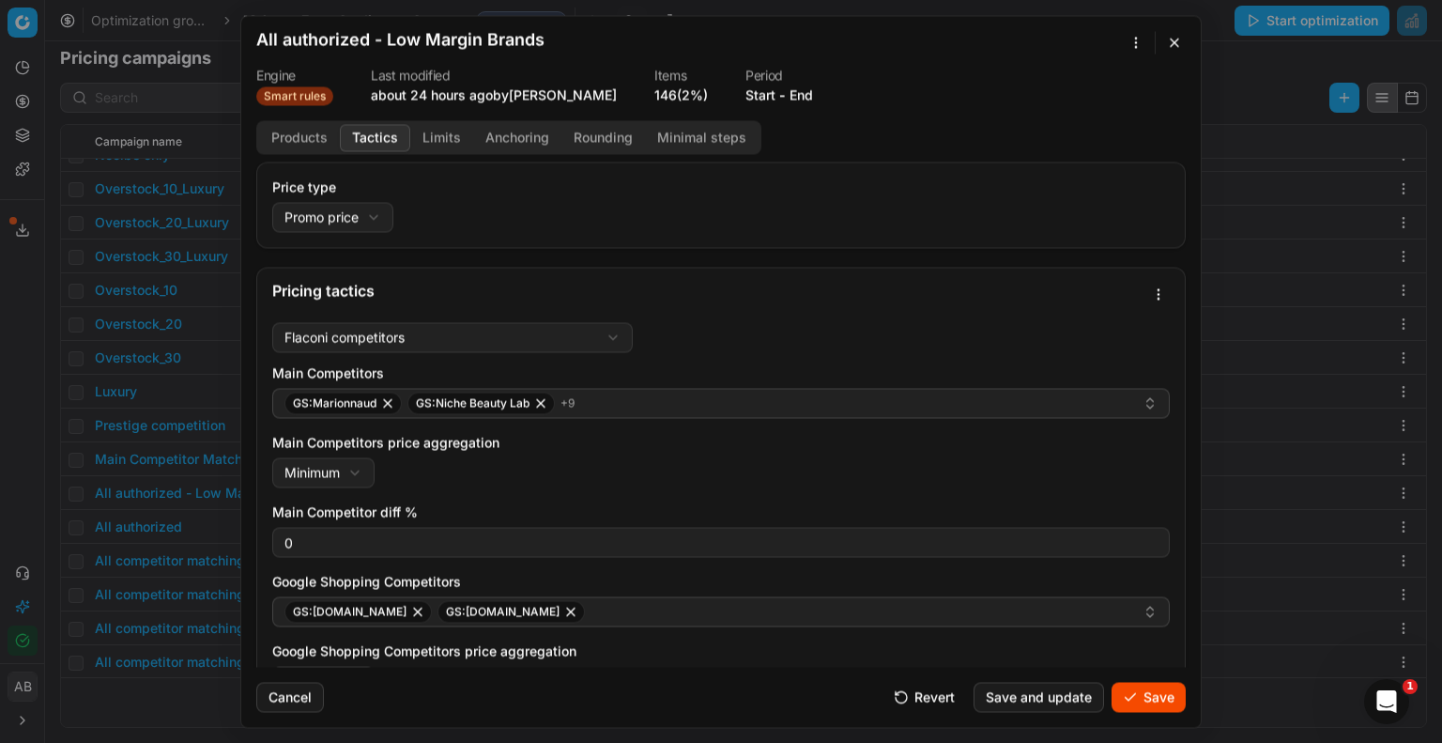
click at [1149, 686] on button "Save" at bounding box center [1149, 697] width 74 height 30
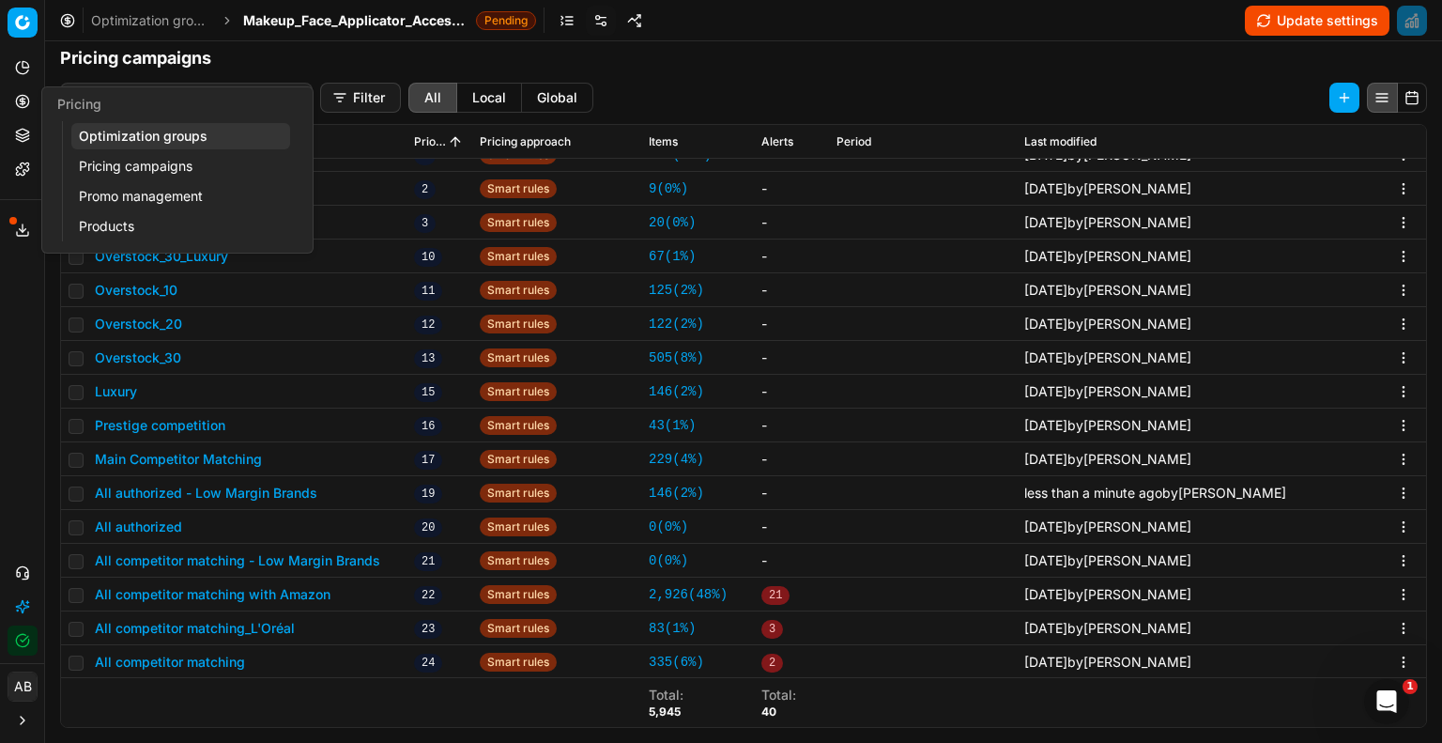
click at [115, 146] on link "Optimization groups" at bounding box center [180, 136] width 219 height 26
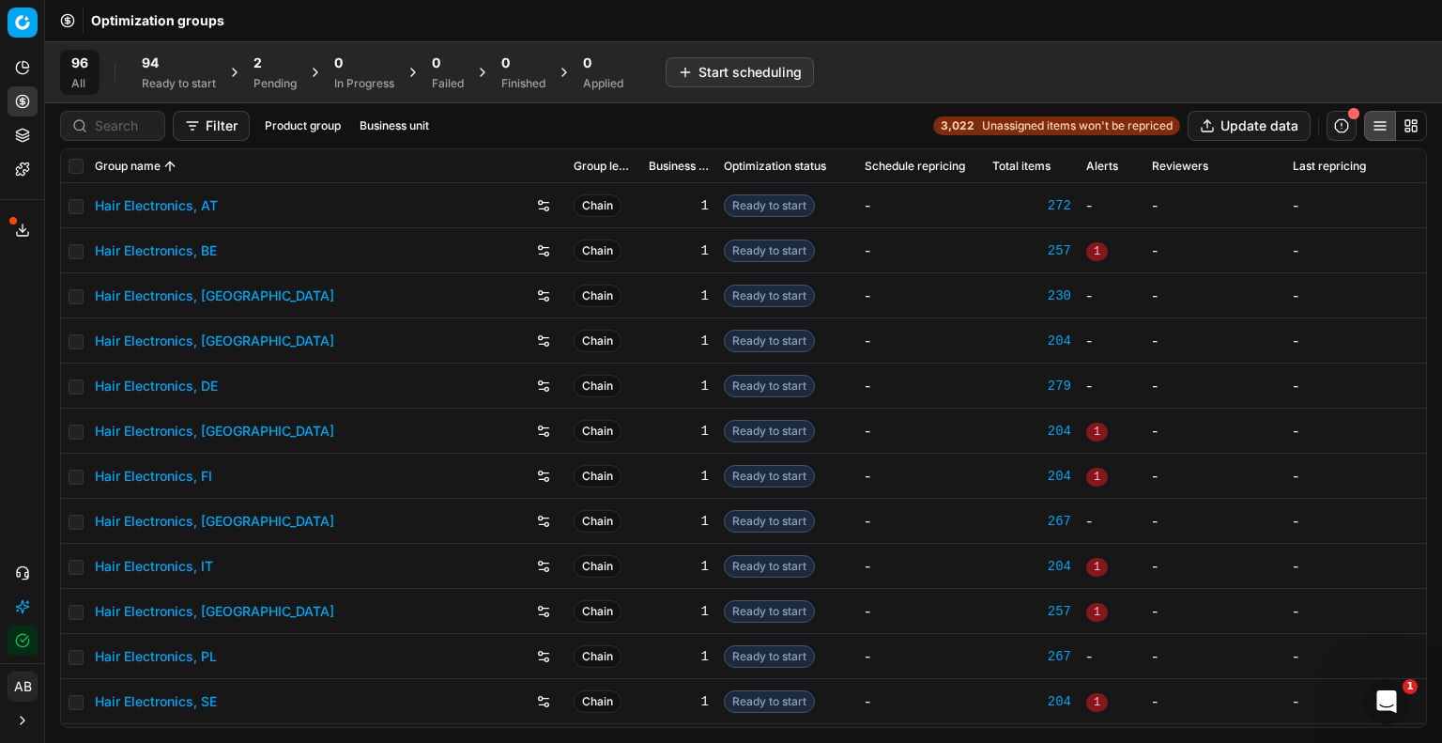
click at [272, 63] on div "2" at bounding box center [275, 63] width 43 height 19
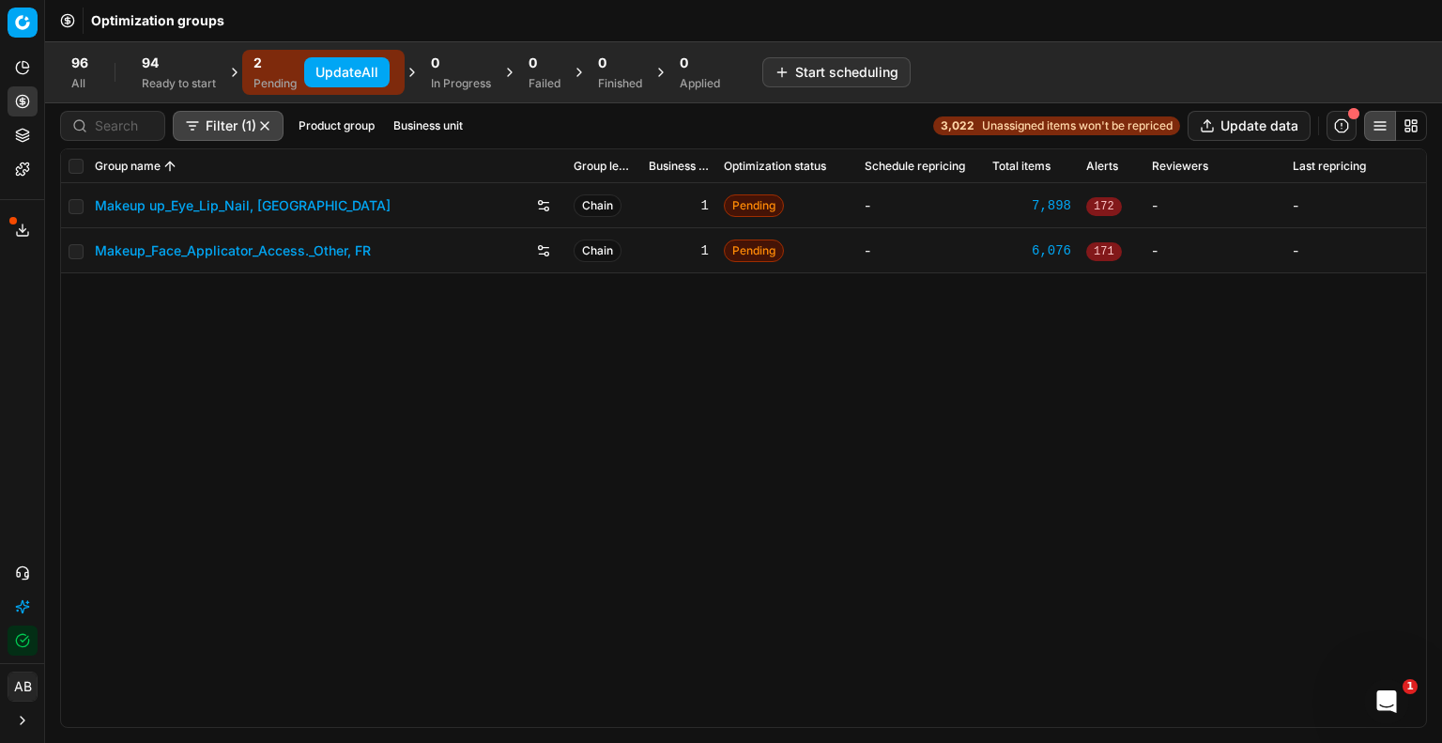
click at [334, 78] on button "Update All" at bounding box center [346, 72] width 85 height 30
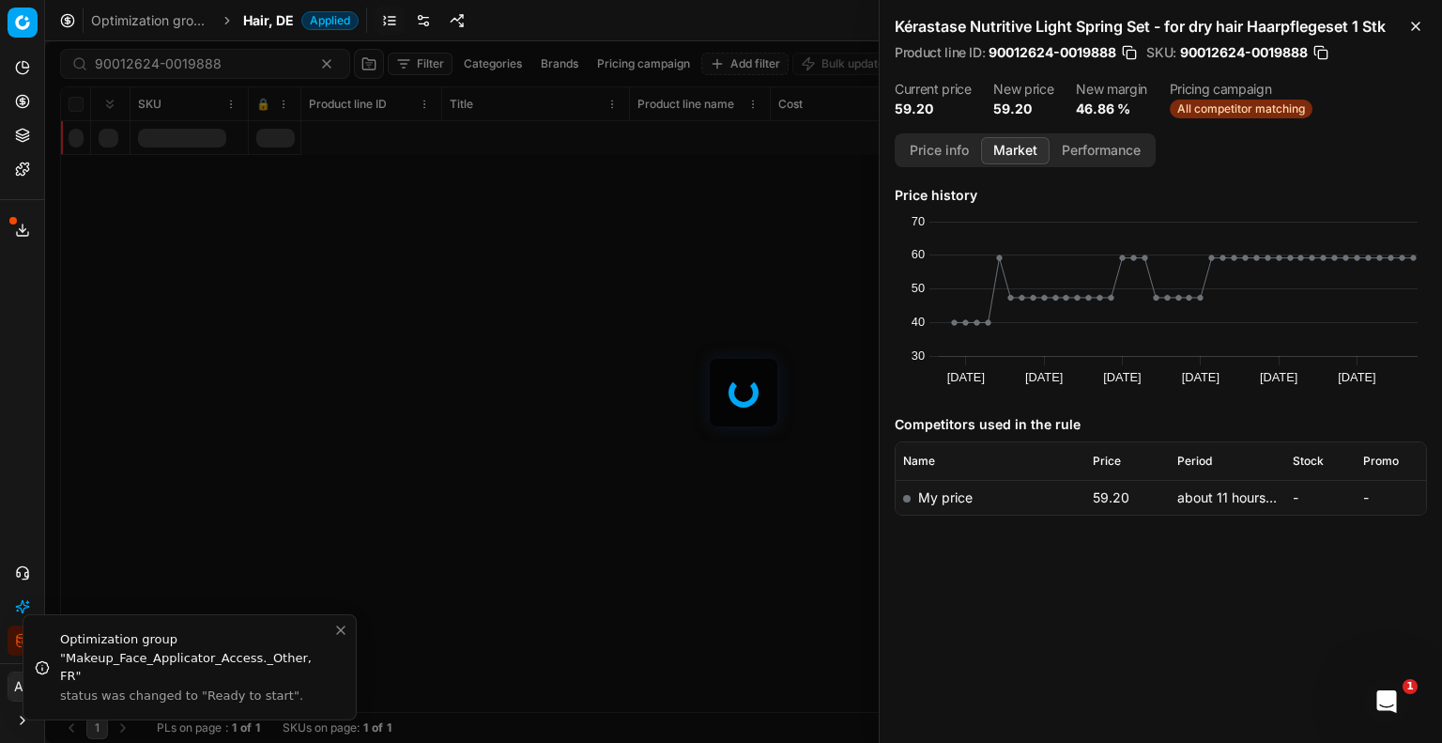
scroll to position [0, 1814]
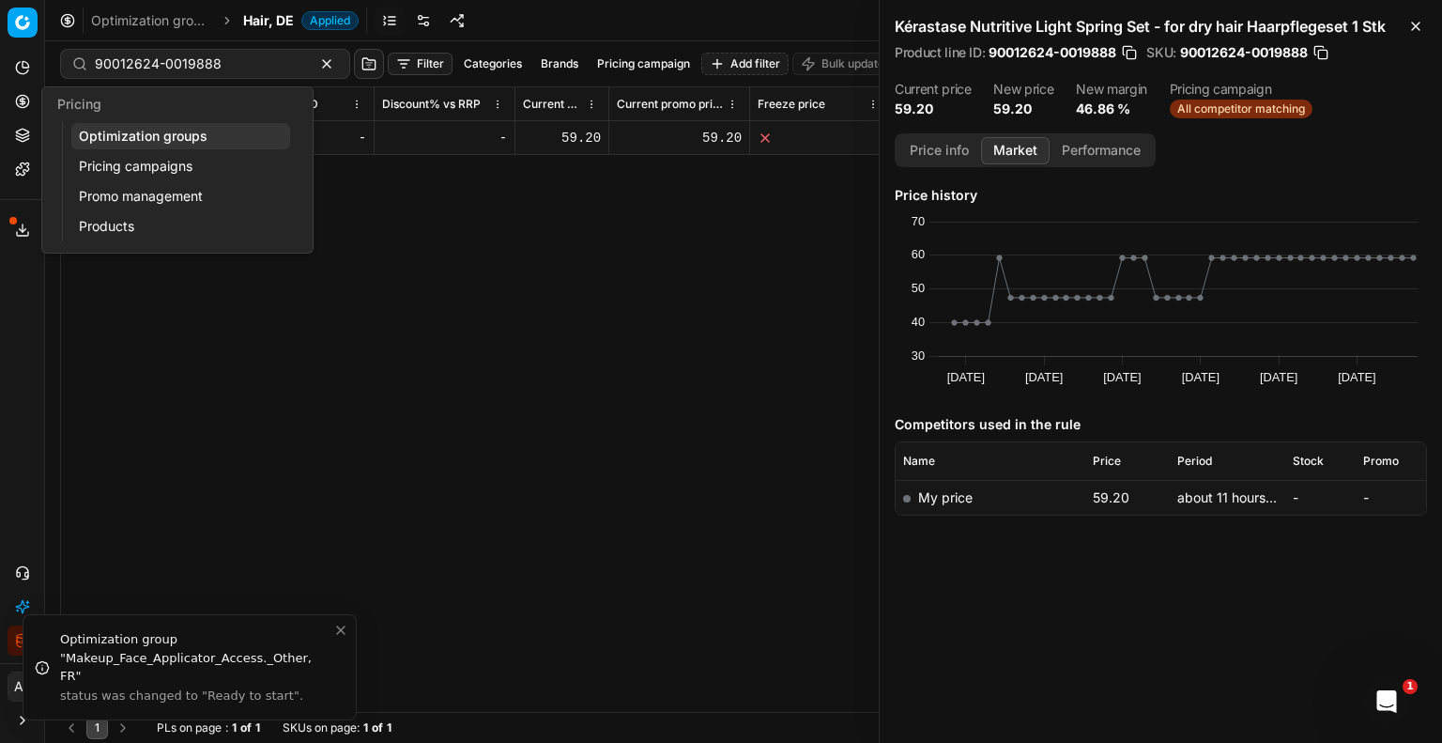
click at [113, 138] on link "Optimization groups" at bounding box center [180, 136] width 219 height 26
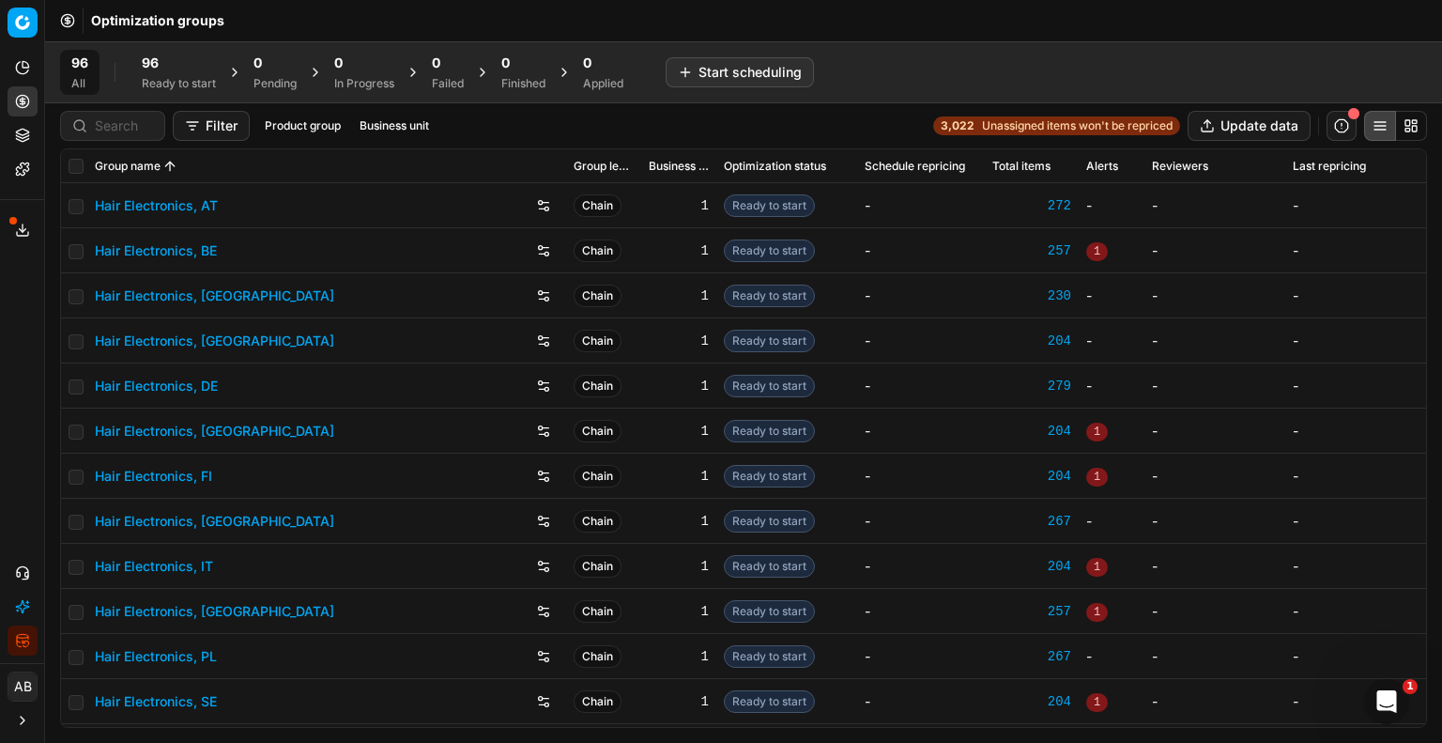
click at [177, 61] on div "96" at bounding box center [179, 63] width 74 height 19
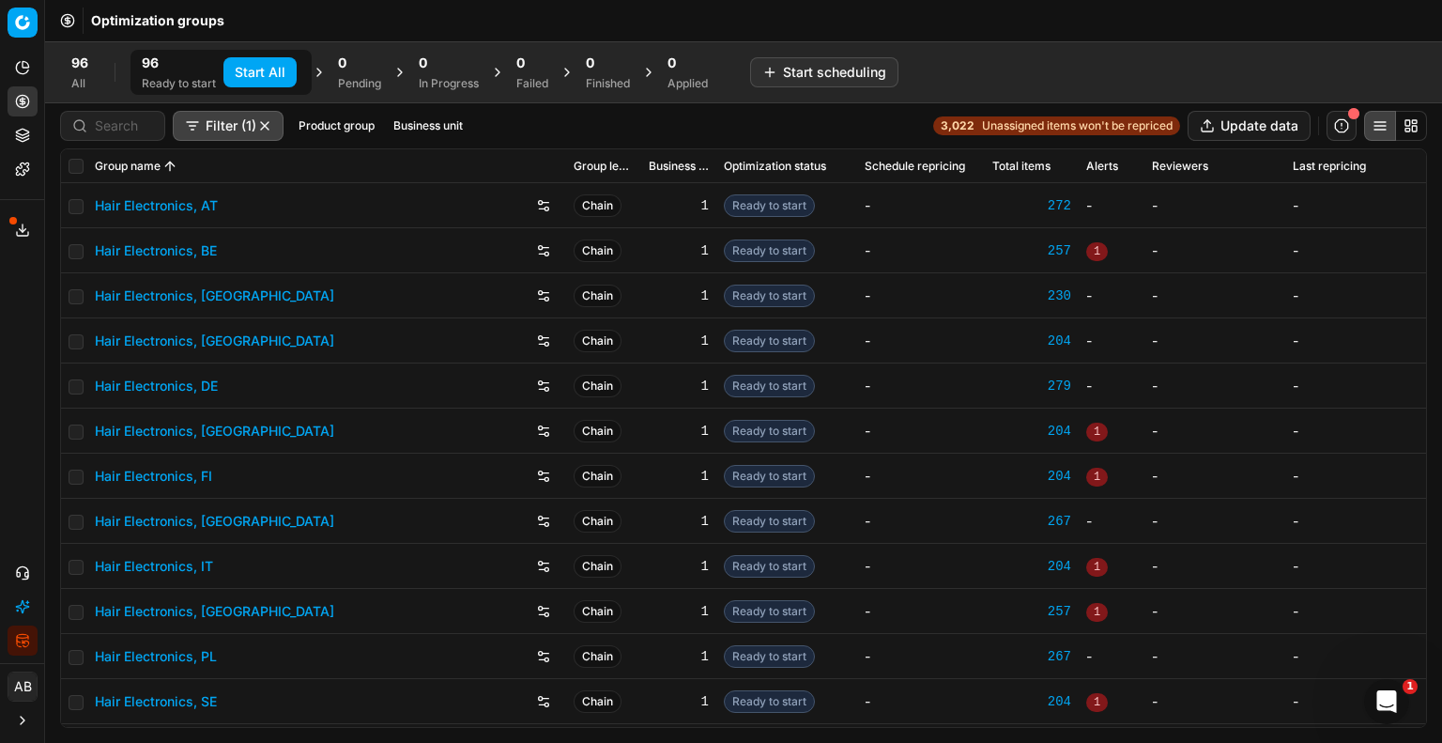
click at [423, 123] on button "Business unit" at bounding box center [428, 126] width 85 height 23
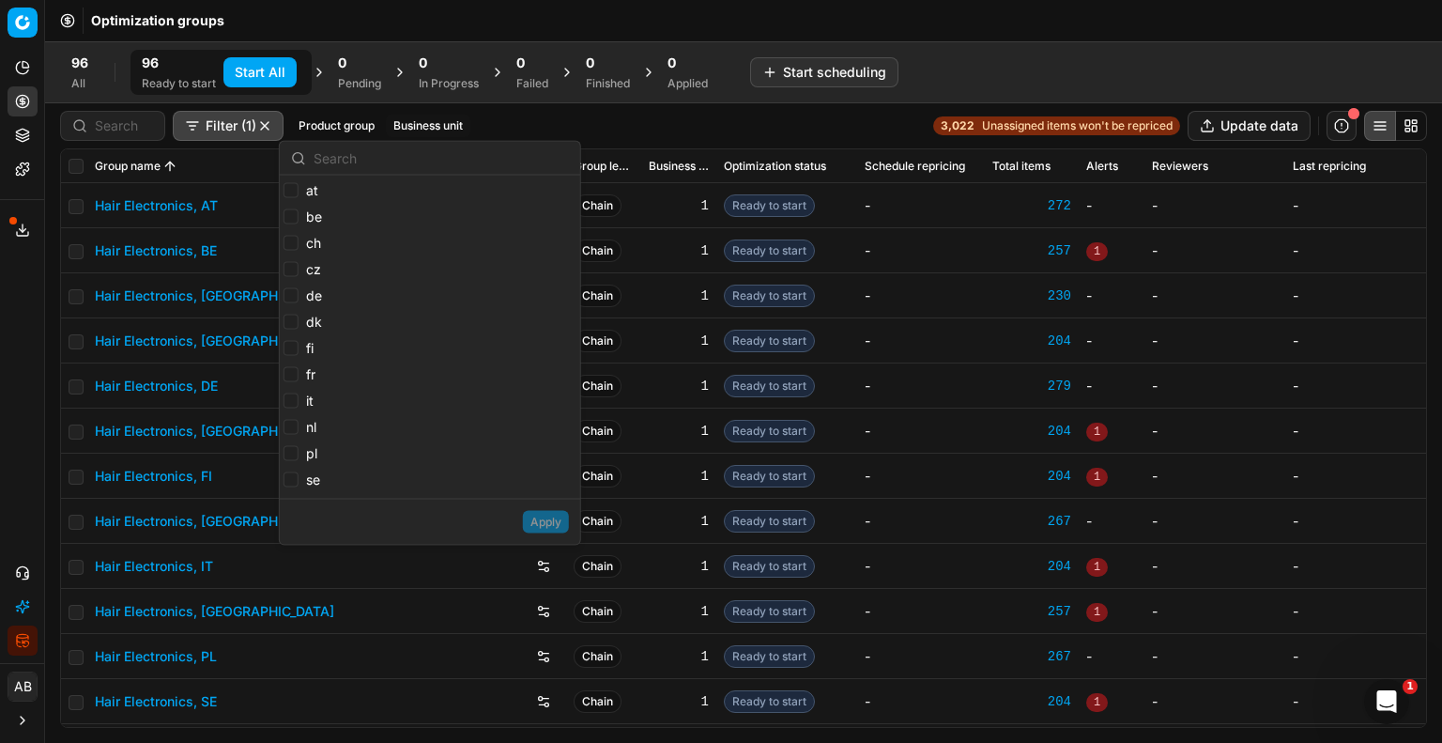
click at [298, 197] on label "at" at bounding box center [301, 190] width 35 height 19
click at [298, 197] on input "at" at bounding box center [291, 190] width 15 height 15
checkbox input "true"
click at [293, 221] on input "be" at bounding box center [291, 216] width 15 height 15
checkbox input "true"
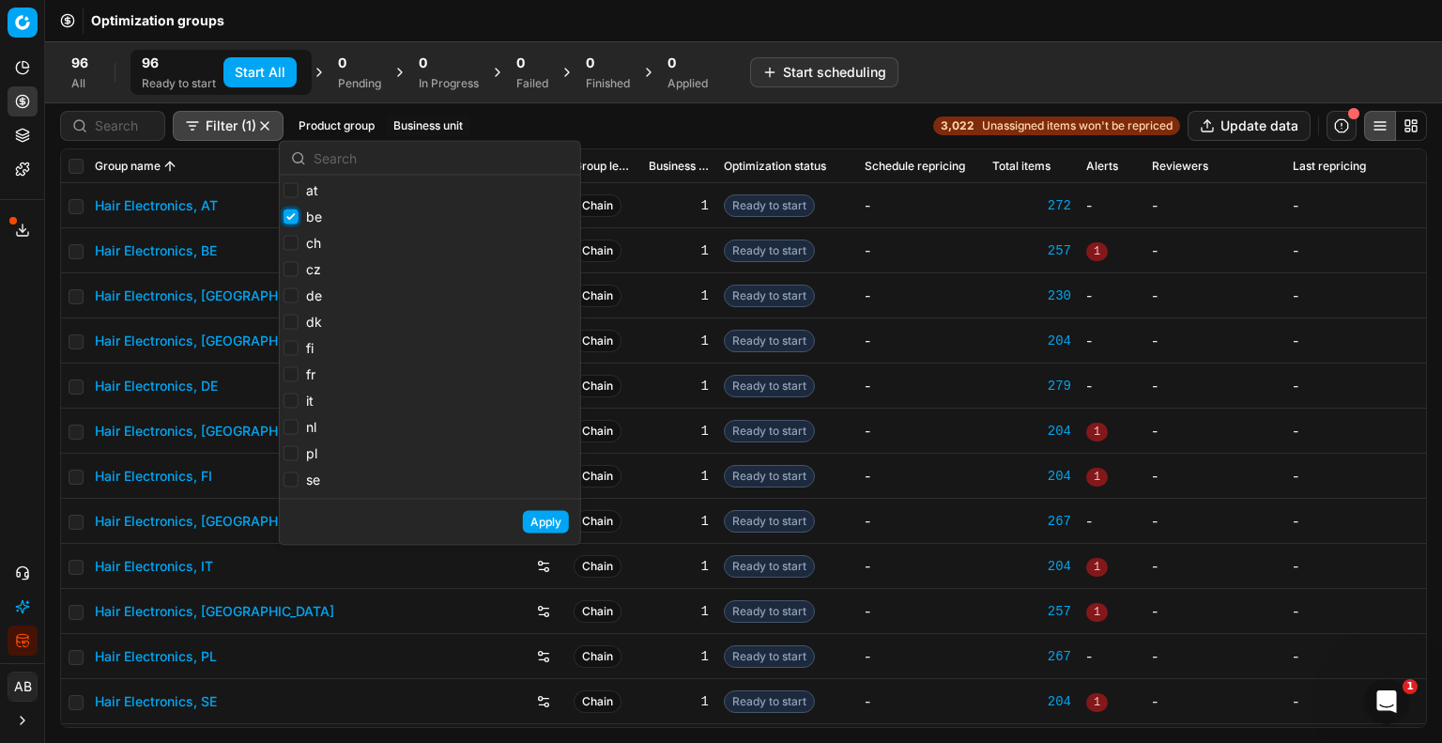
checkbox input "false"
click at [291, 239] on input "ch" at bounding box center [291, 243] width 15 height 15
checkbox input "true"
click at [290, 209] on input "be" at bounding box center [291, 216] width 15 height 15
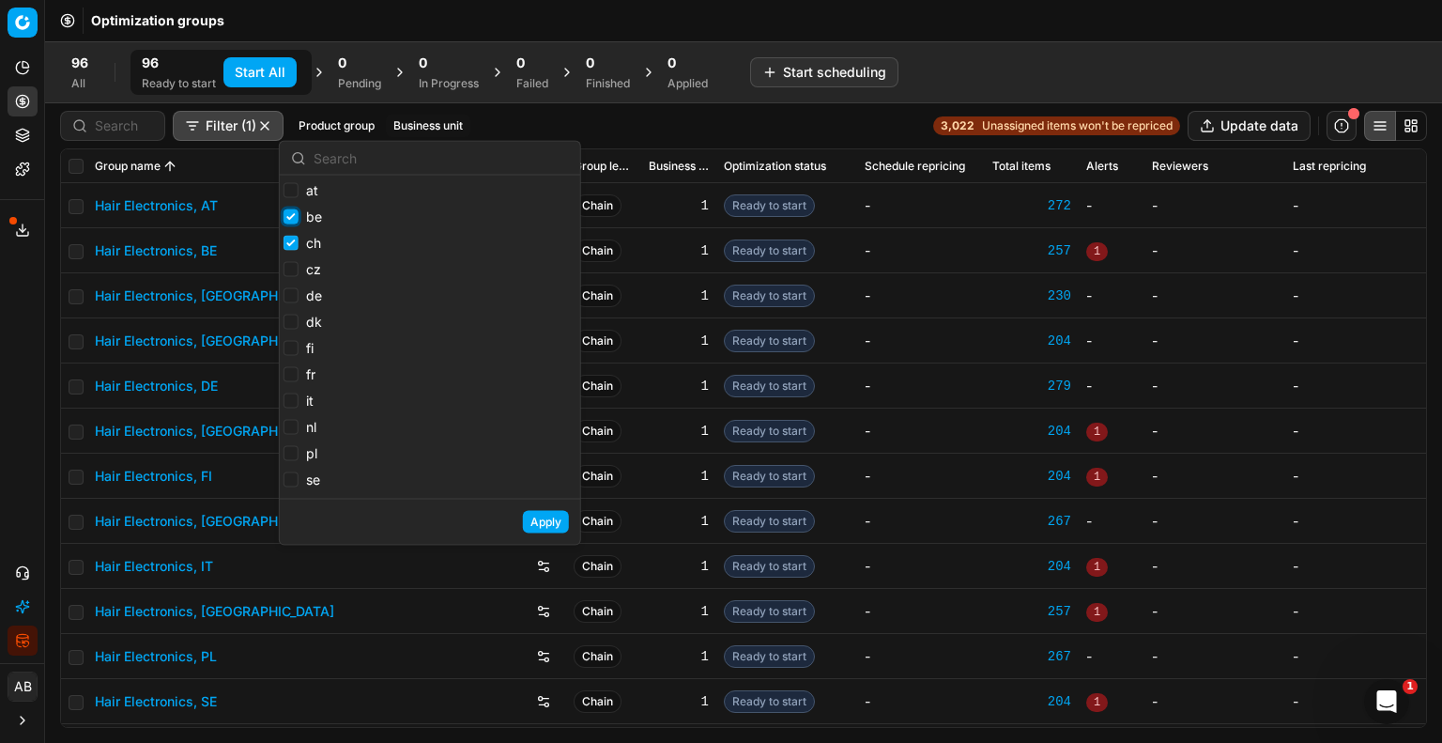
checkbox input "true"
click at [289, 192] on input "at" at bounding box center [291, 190] width 15 height 15
checkbox input "true"
click at [289, 293] on input "de" at bounding box center [291, 295] width 15 height 15
checkbox input "true"
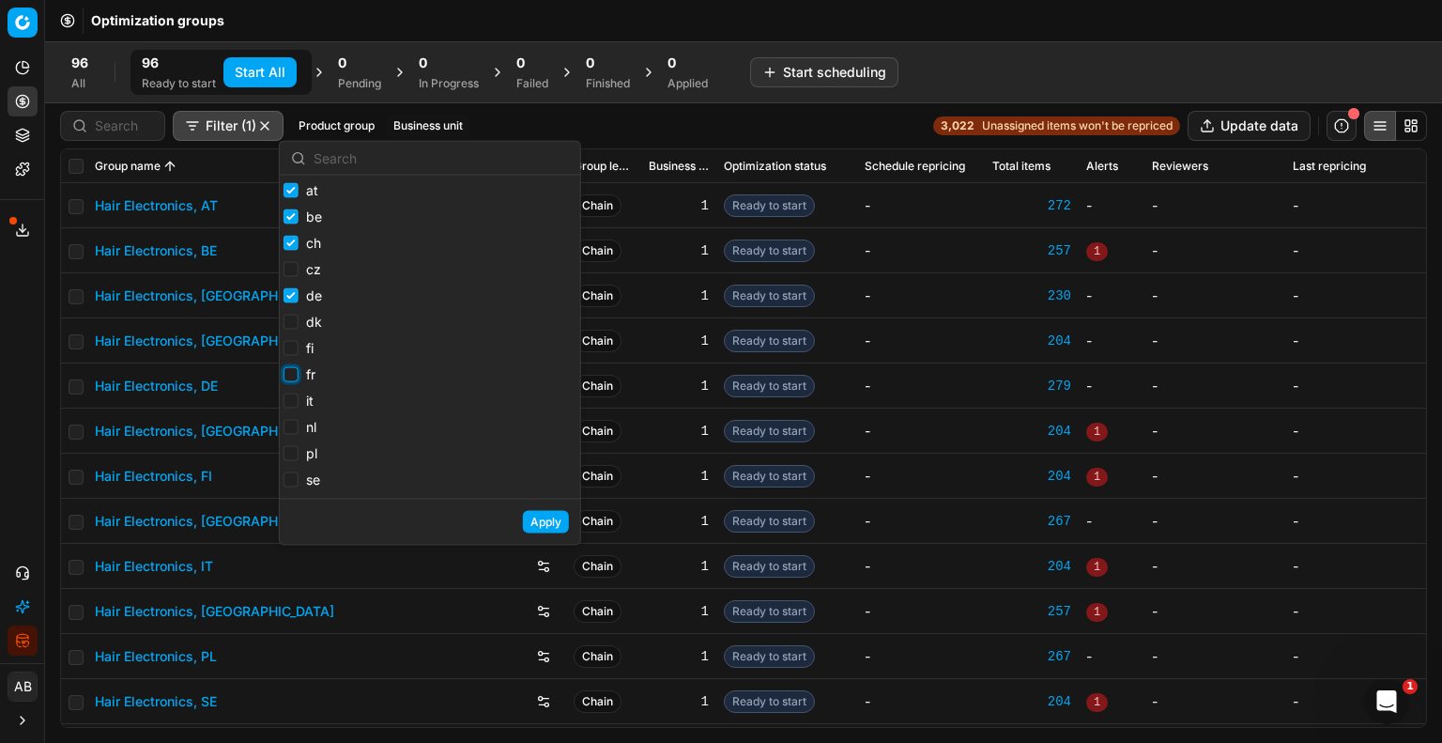
click at [289, 378] on input "fr" at bounding box center [291, 374] width 15 height 15
checkbox input "true"
click at [288, 431] on input "nl" at bounding box center [291, 427] width 15 height 15
checkbox input "true"
click at [287, 456] on input "pl" at bounding box center [291, 453] width 15 height 15
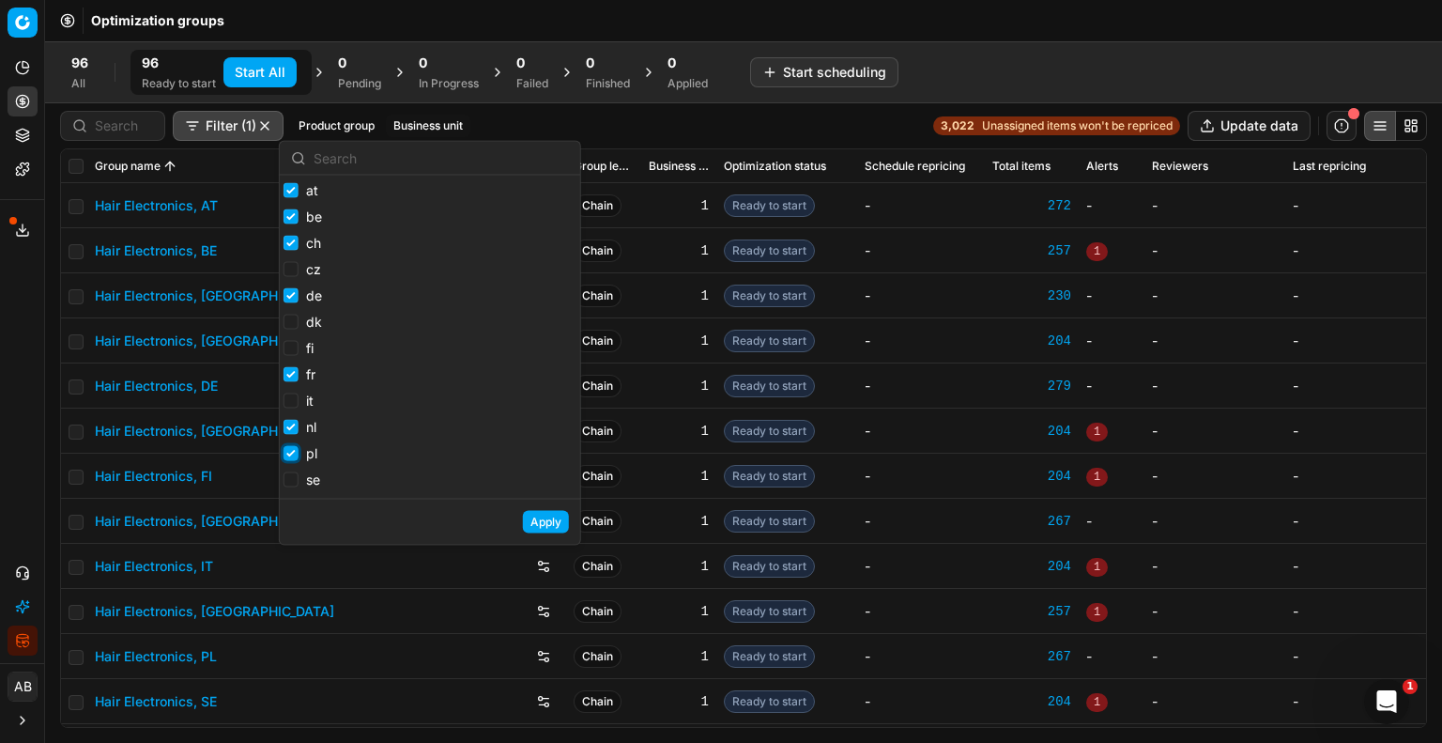
checkbox input "true"
click at [535, 531] on button "Apply" at bounding box center [546, 522] width 46 height 23
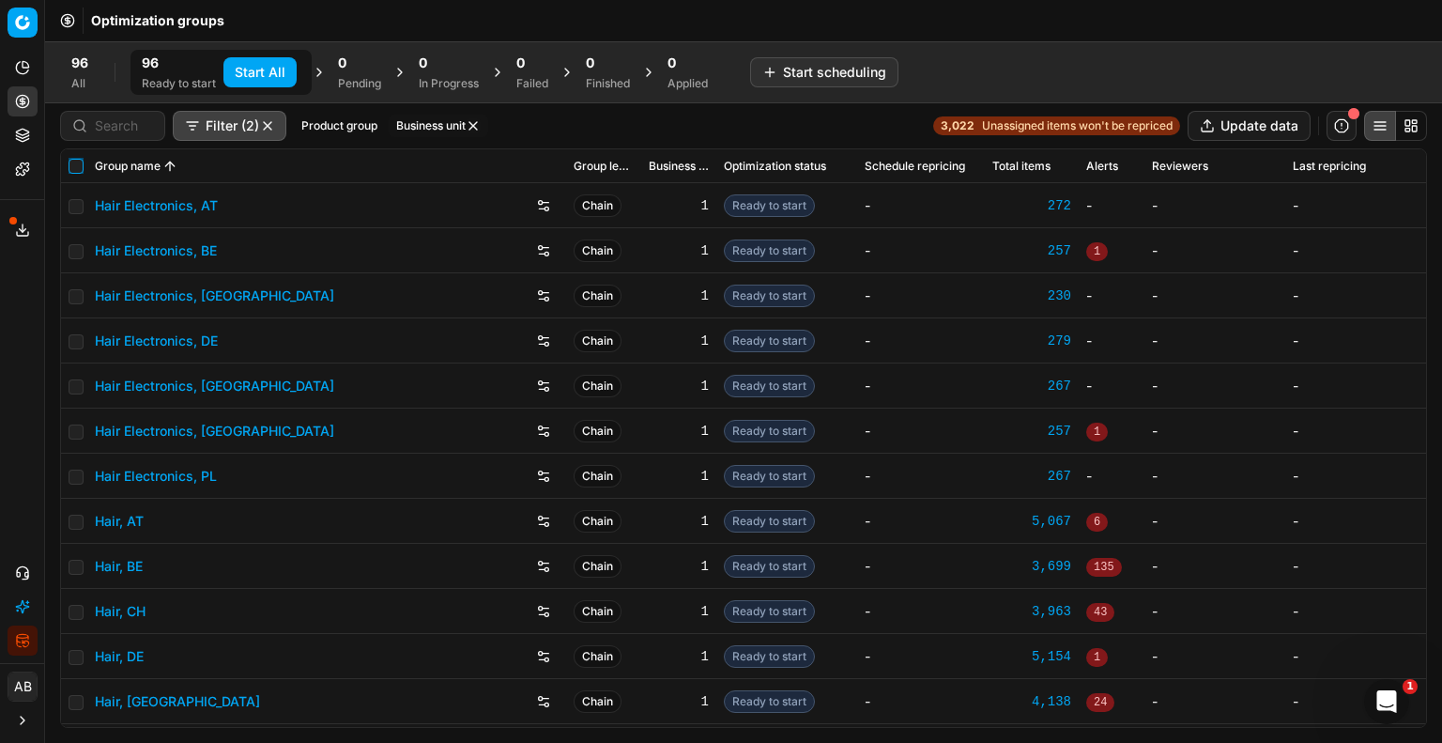
click at [73, 168] on input "checkbox" at bounding box center [76, 166] width 15 height 15
checkbox input "true"
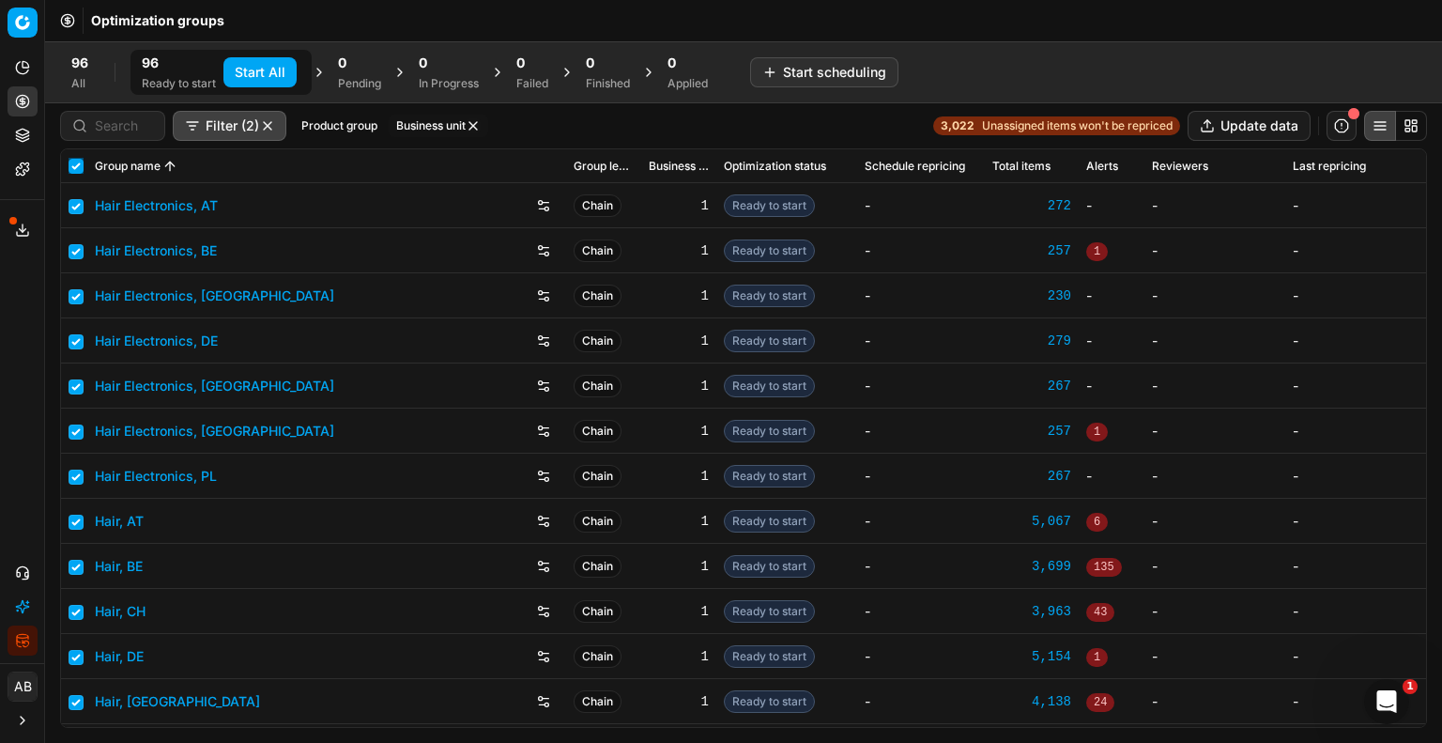
checkbox input "true"
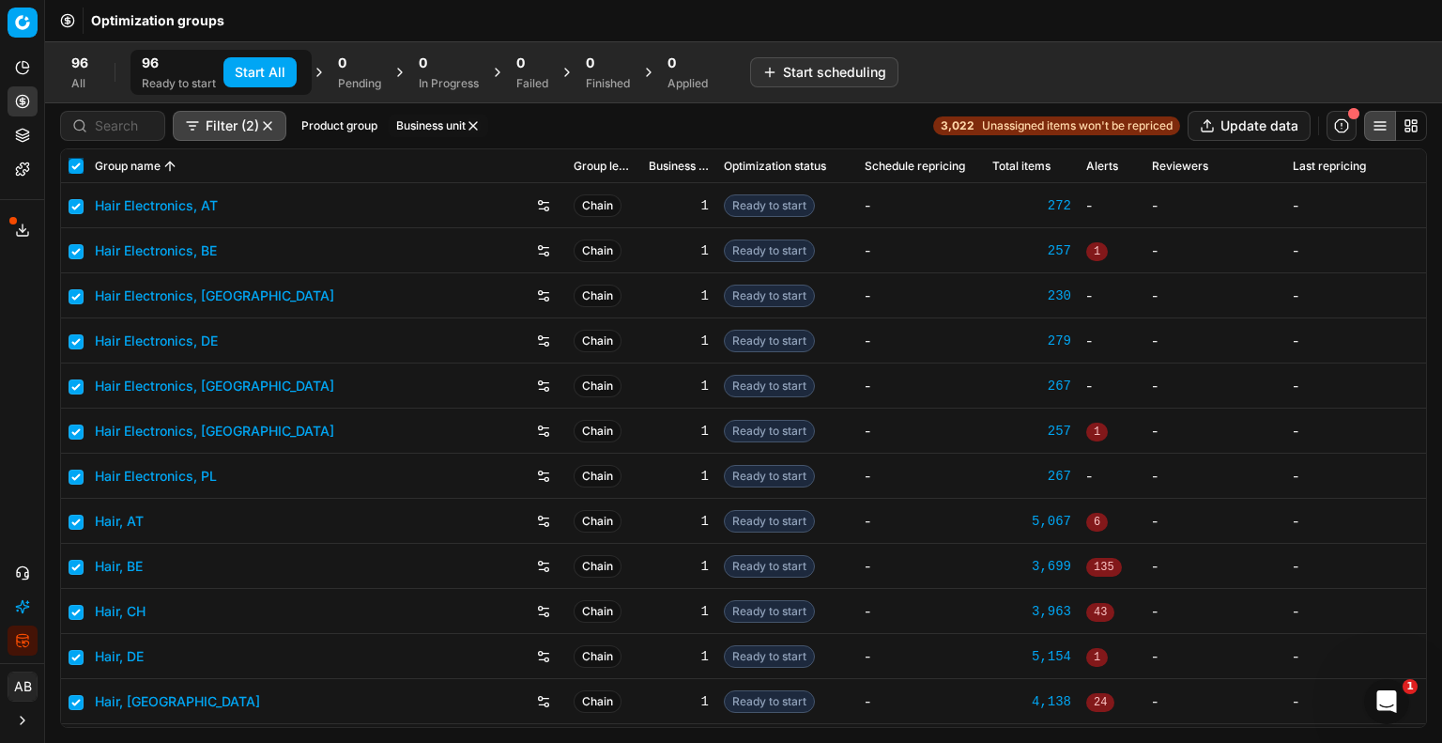
checkbox input "true"
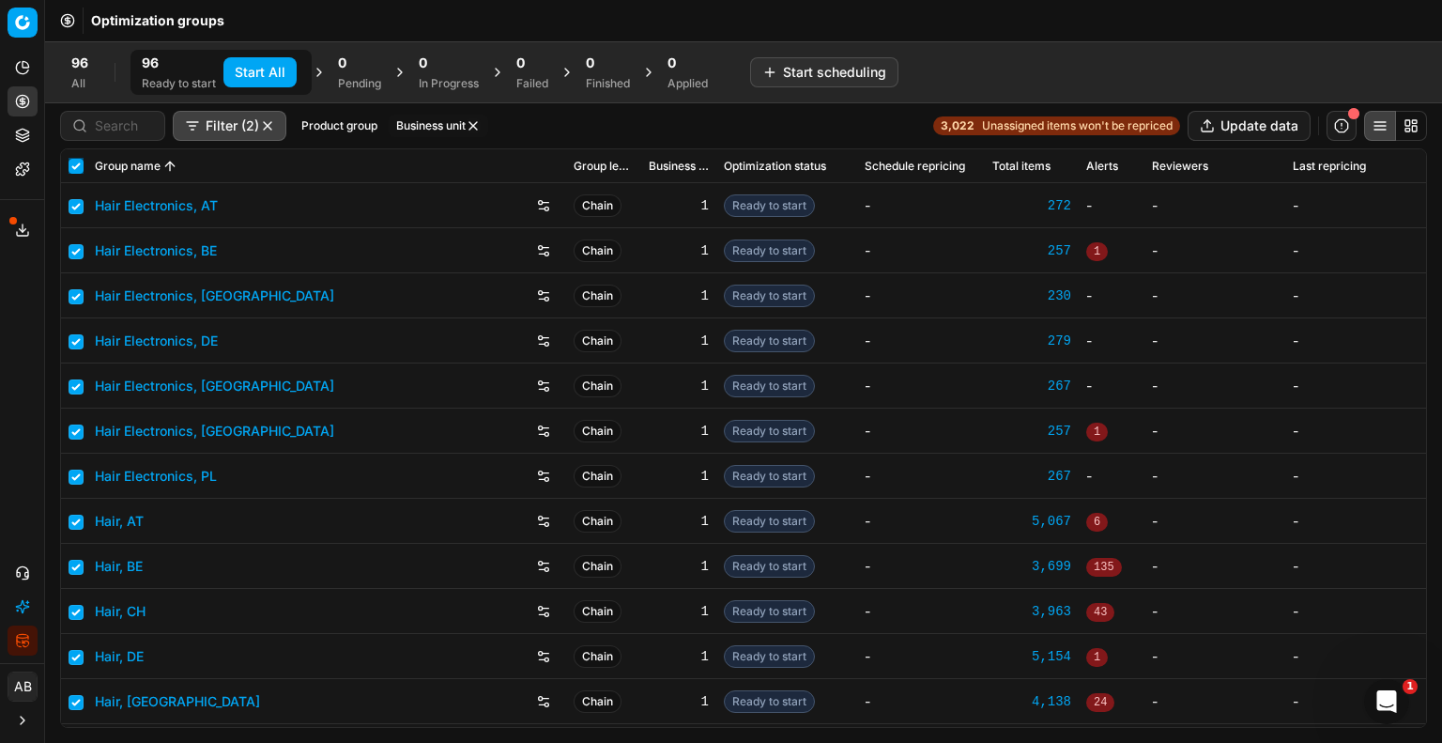
checkbox input "true"
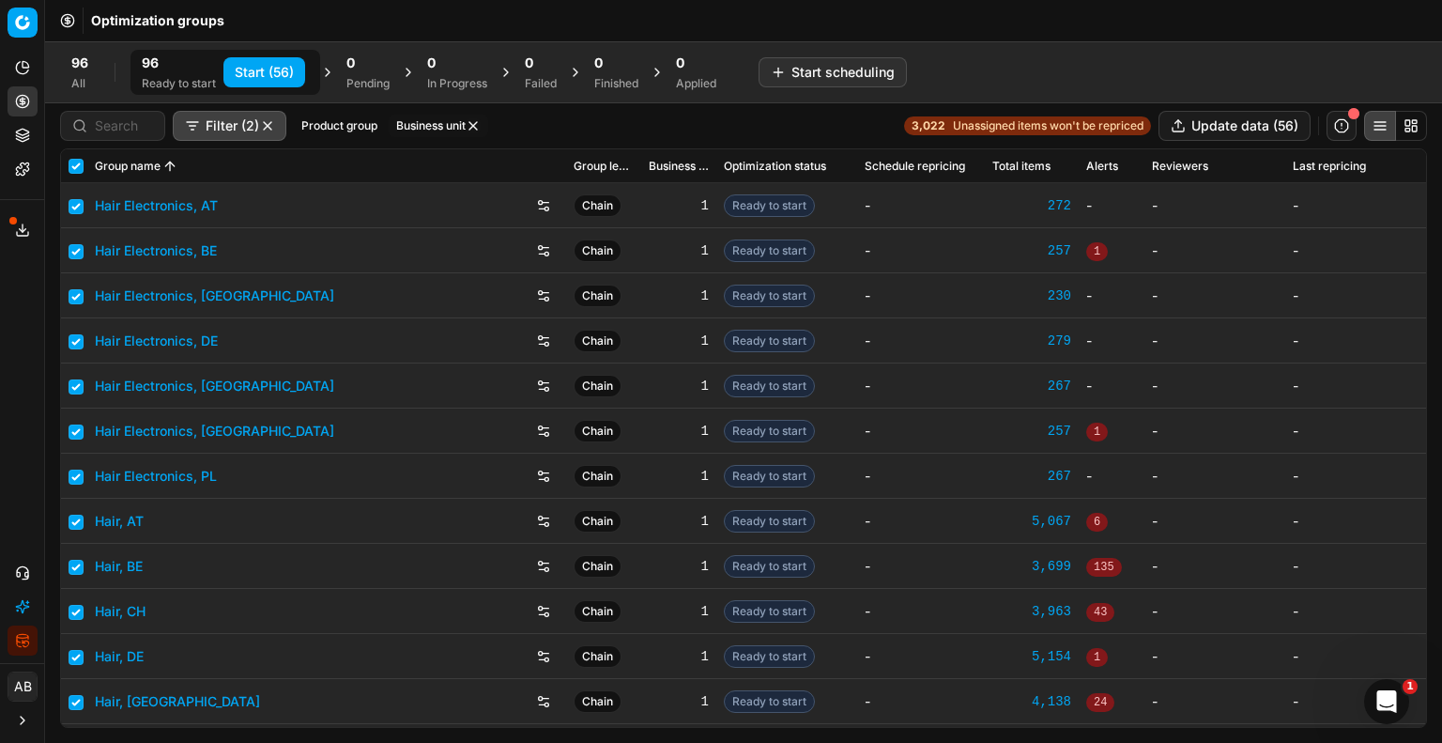
click at [285, 73] on button "Start (56)" at bounding box center [264, 72] width 82 height 30
checkbox input "false"
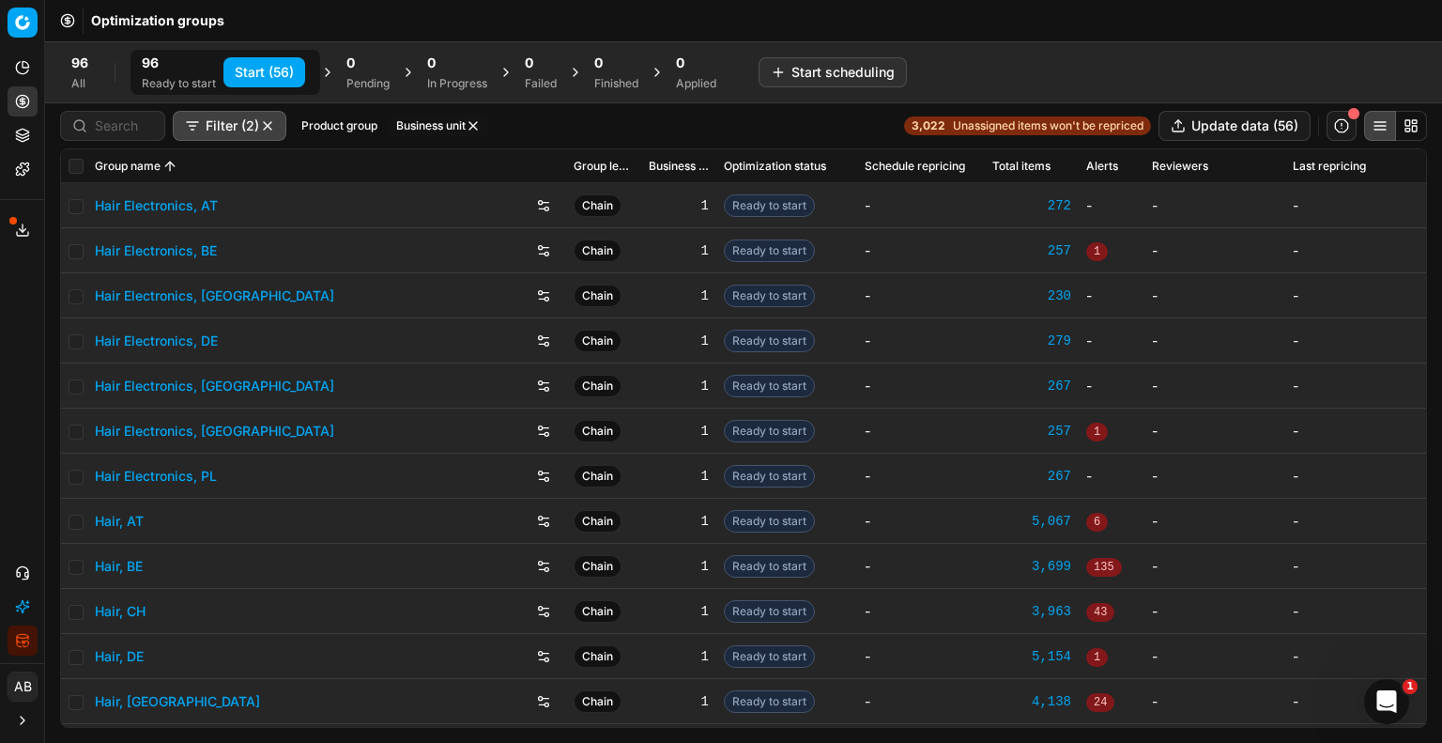
checkbox input "false"
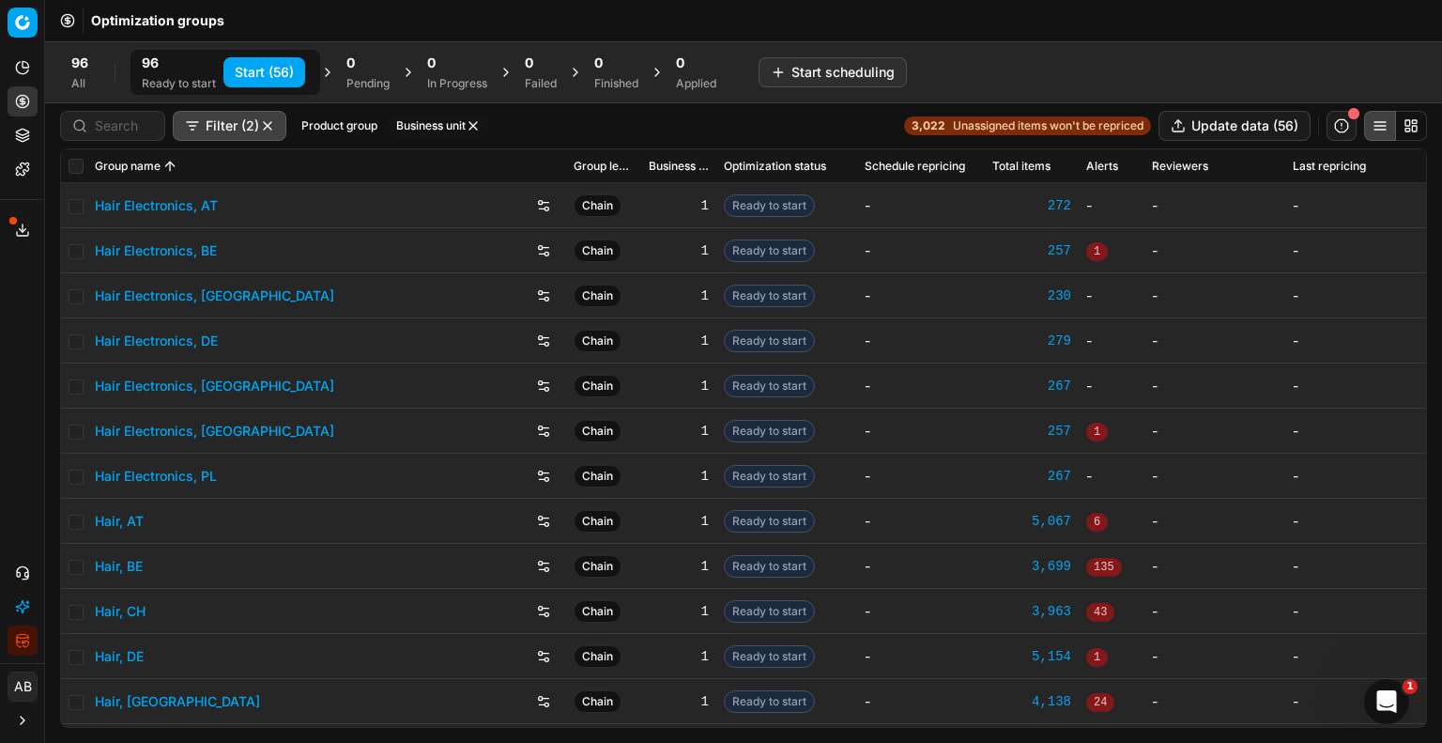
checkbox input "false"
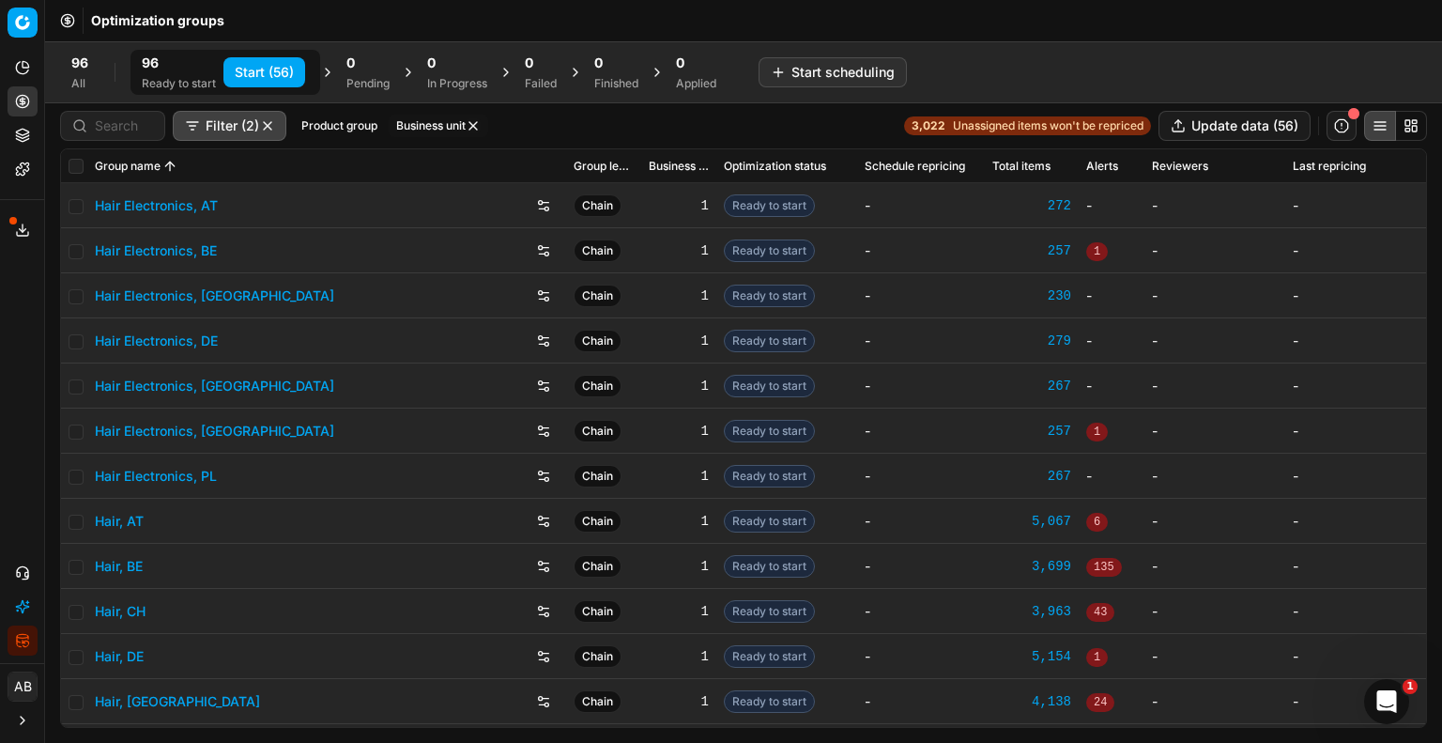
checkbox input "false"
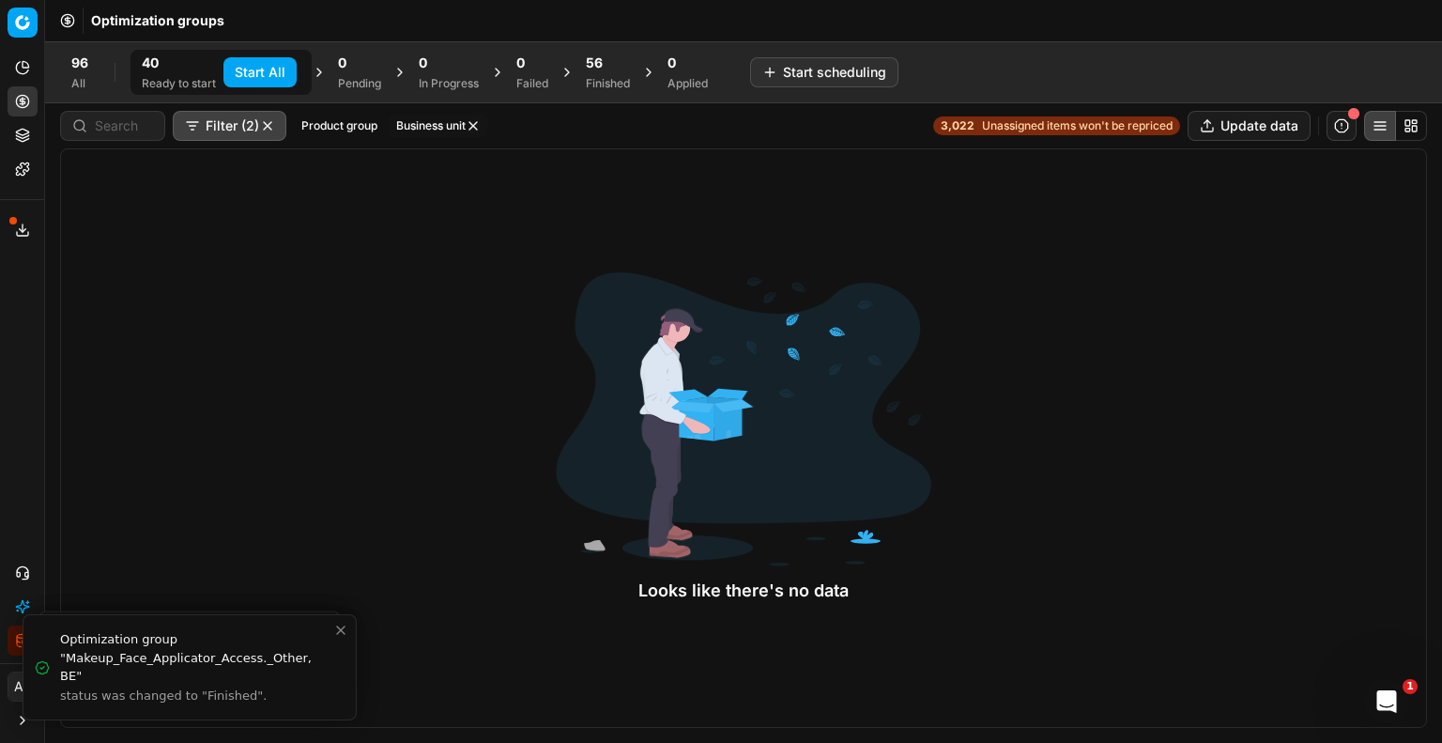
click at [608, 62] on div "56" at bounding box center [608, 63] width 44 height 19
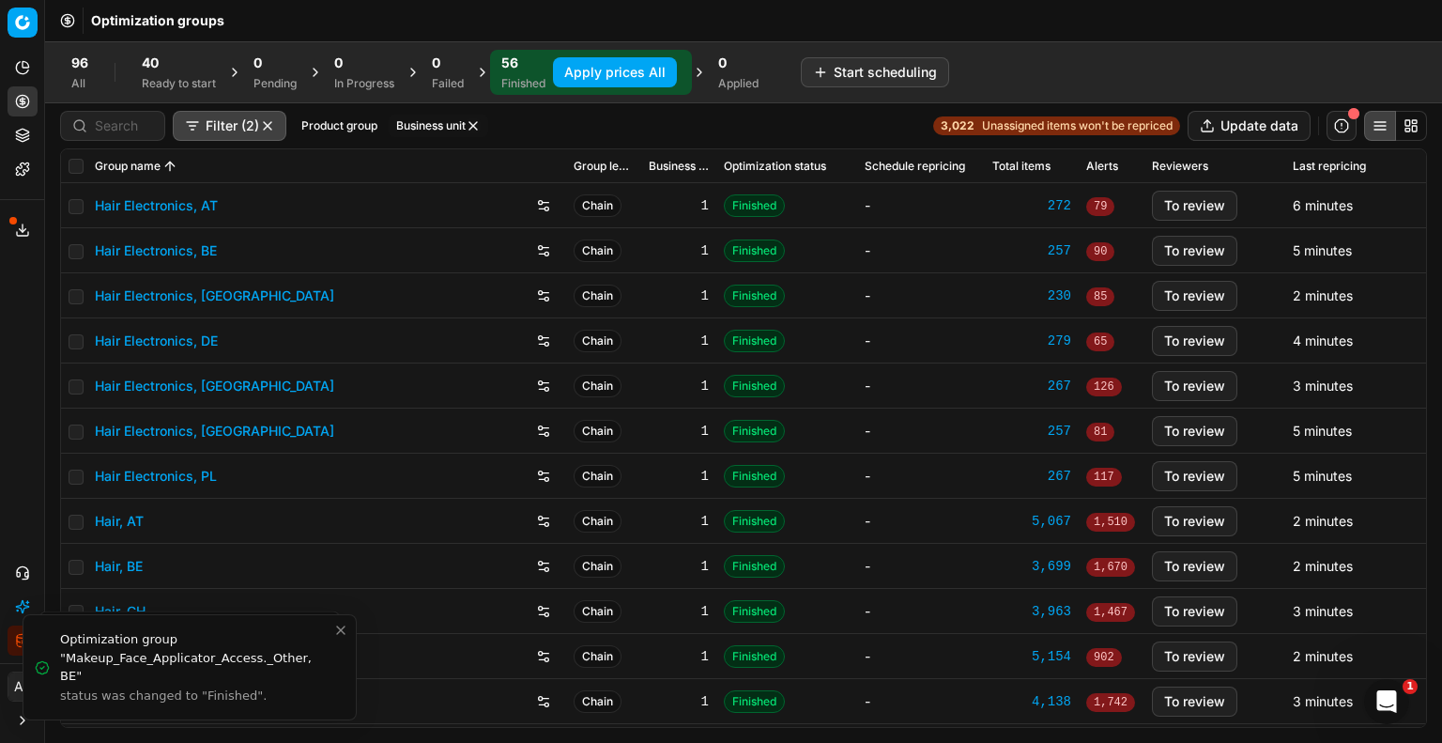
click at [652, 76] on button "Apply prices All" at bounding box center [615, 72] width 124 height 30
